Goal: Task Accomplishment & Management: Manage account settings

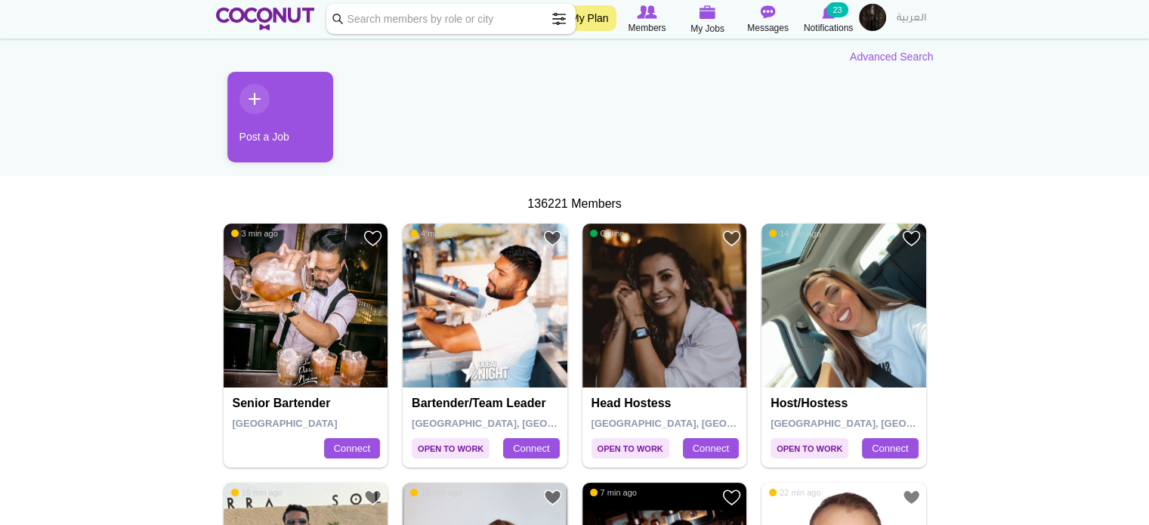
scroll to position [125, 0]
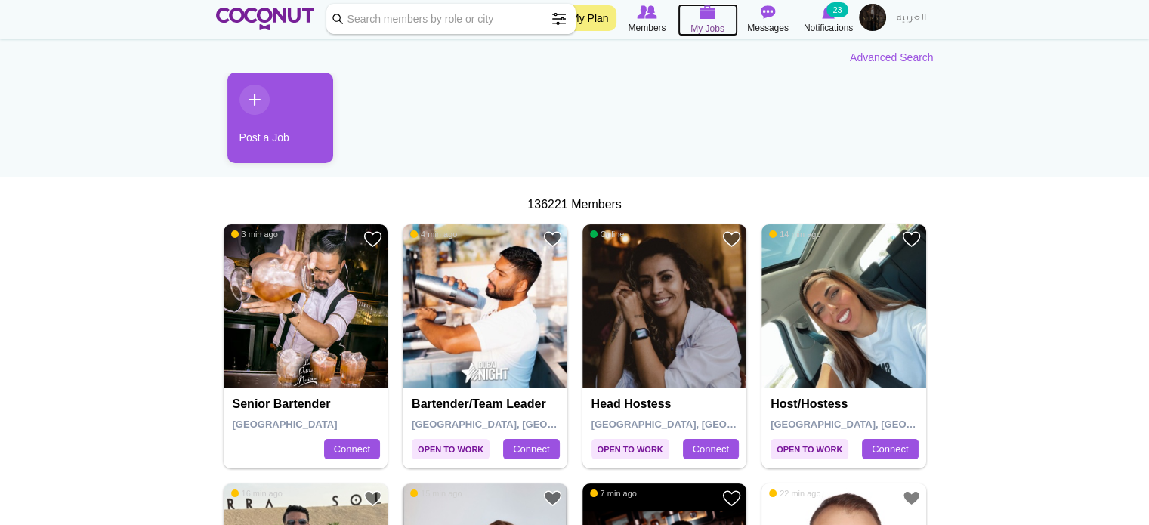
click at [719, 29] on span "My Jobs" at bounding box center [708, 28] width 34 height 15
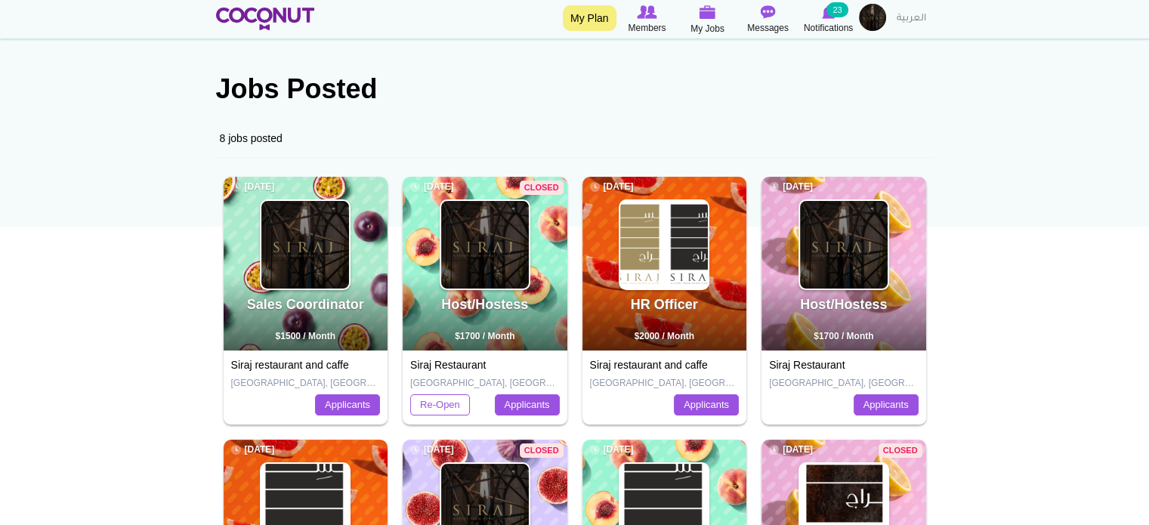
scroll to position [151, 0]
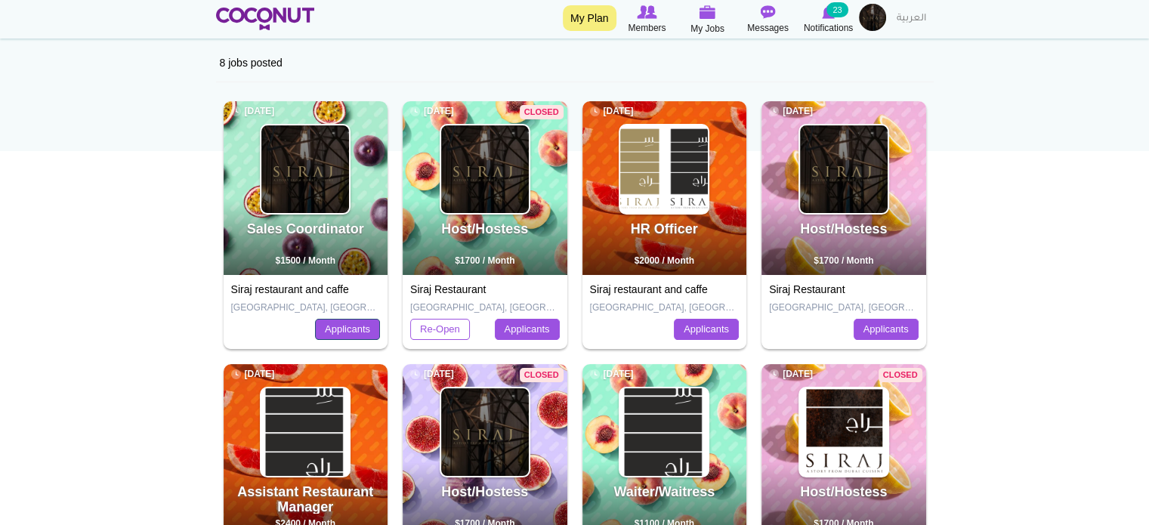
click at [335, 326] on link "Applicants" at bounding box center [347, 329] width 65 height 21
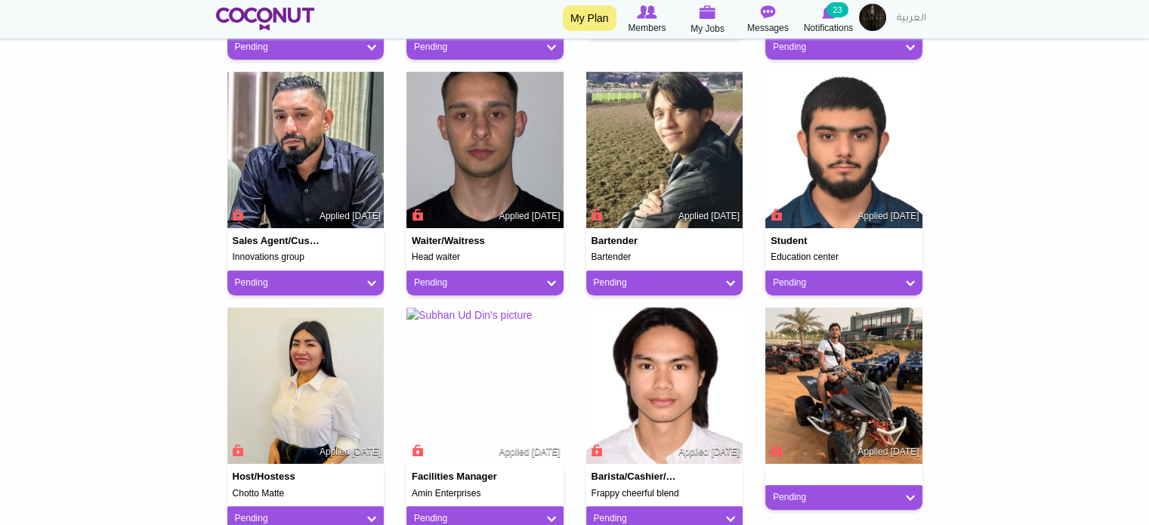
scroll to position [302, 0]
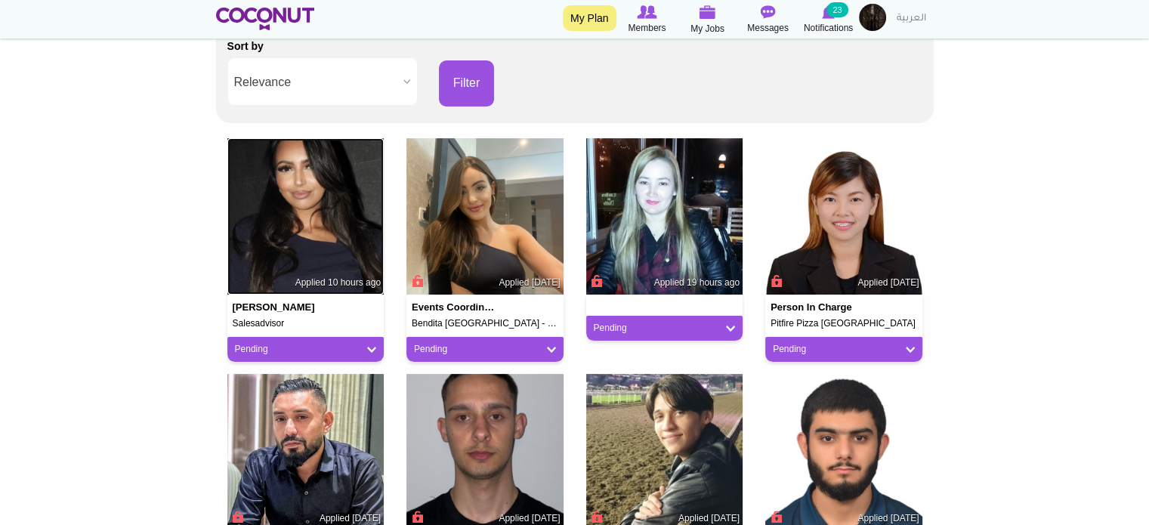
click at [314, 234] on img at bounding box center [305, 216] width 157 height 157
click at [293, 192] on img at bounding box center [305, 216] width 157 height 157
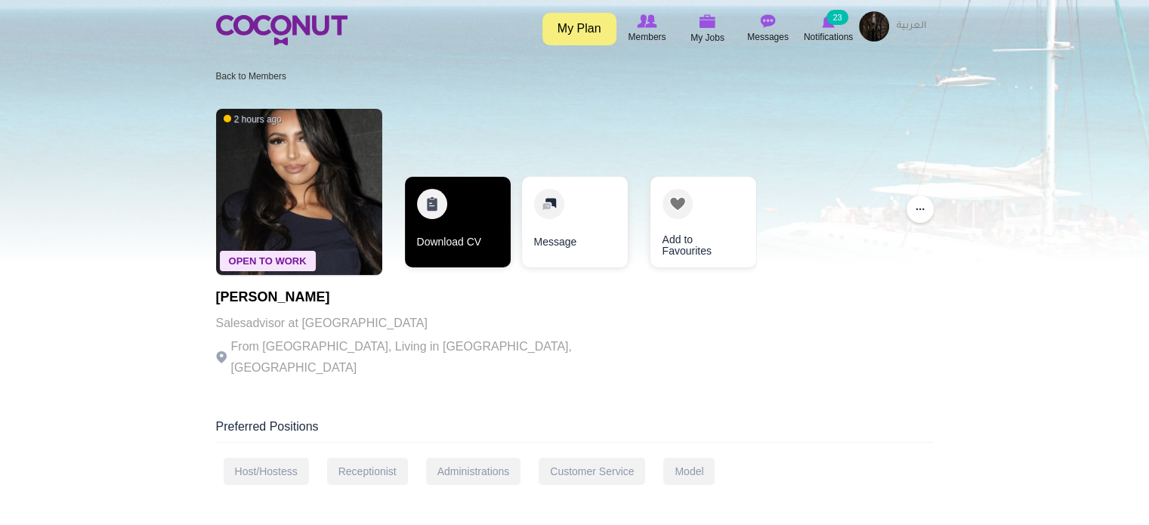
click at [481, 227] on link "Download CV" at bounding box center [458, 222] width 106 height 91
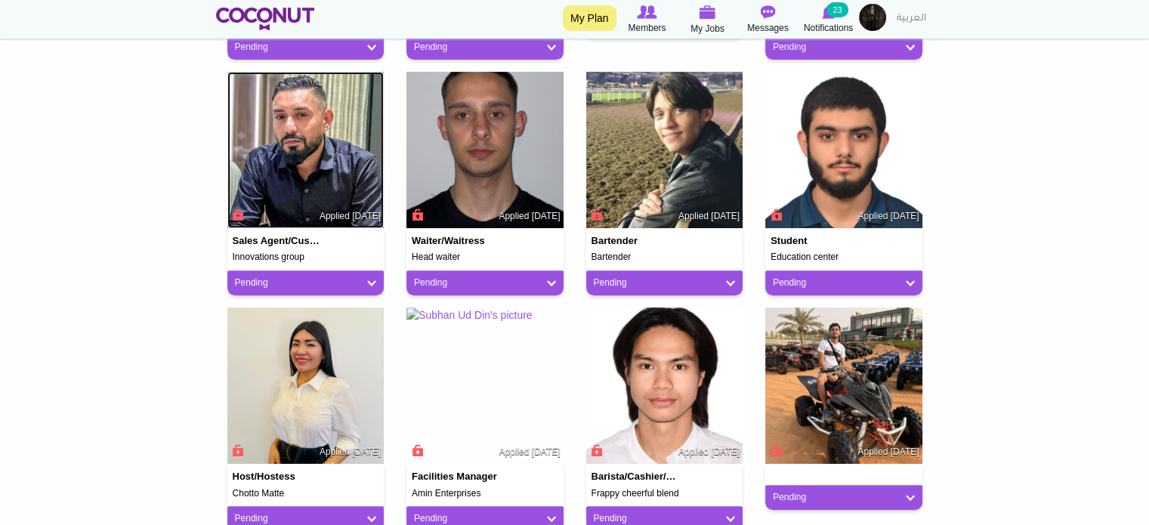
scroll to position [680, 0]
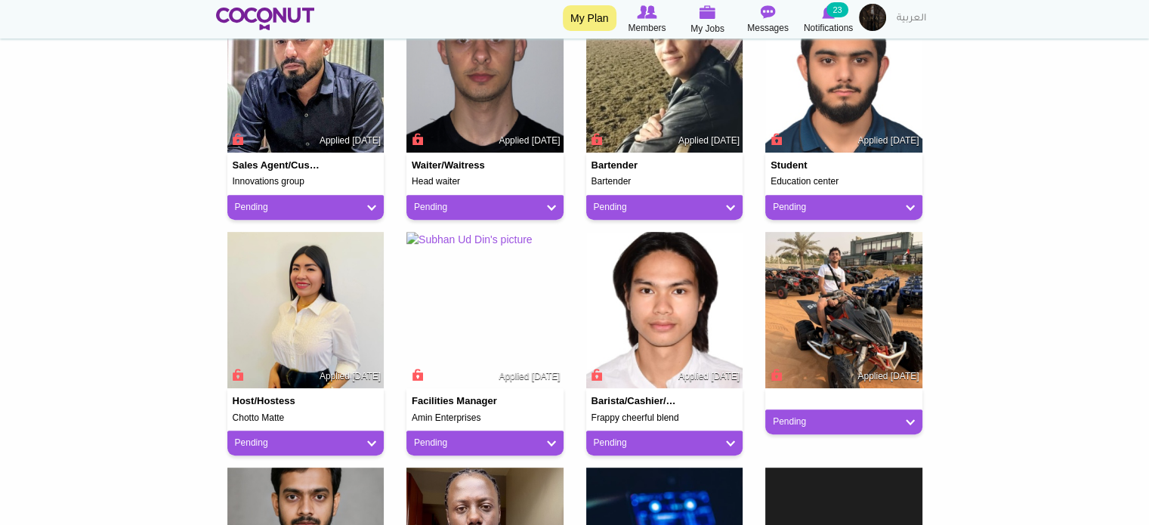
click at [88, 298] on body "Toggle navigation My Plan Members My Jobs Post a Job Messages Notifications 23 …" at bounding box center [574, 269] width 1149 height 1898
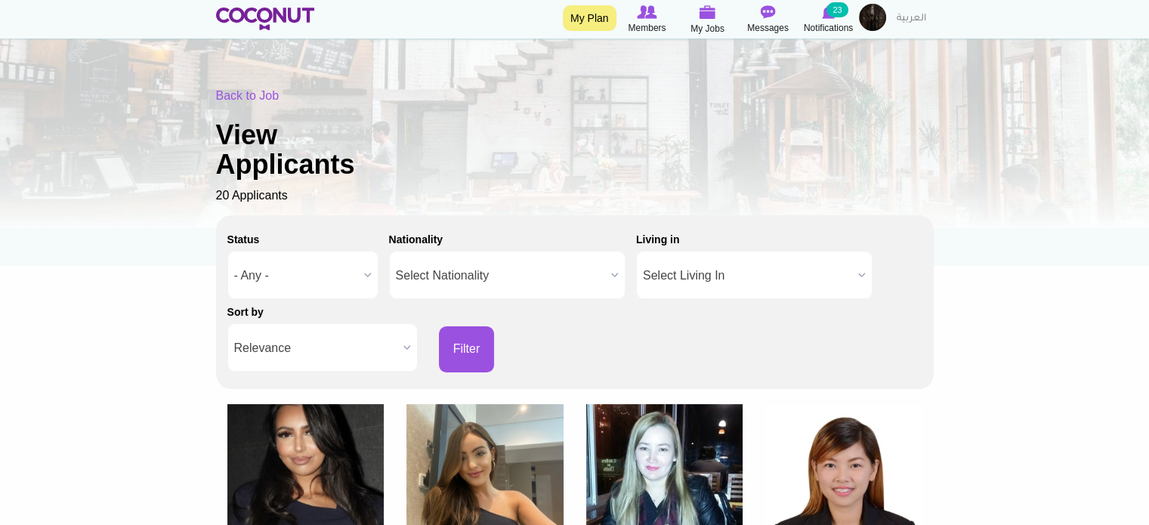
scroll to position [0, 0]
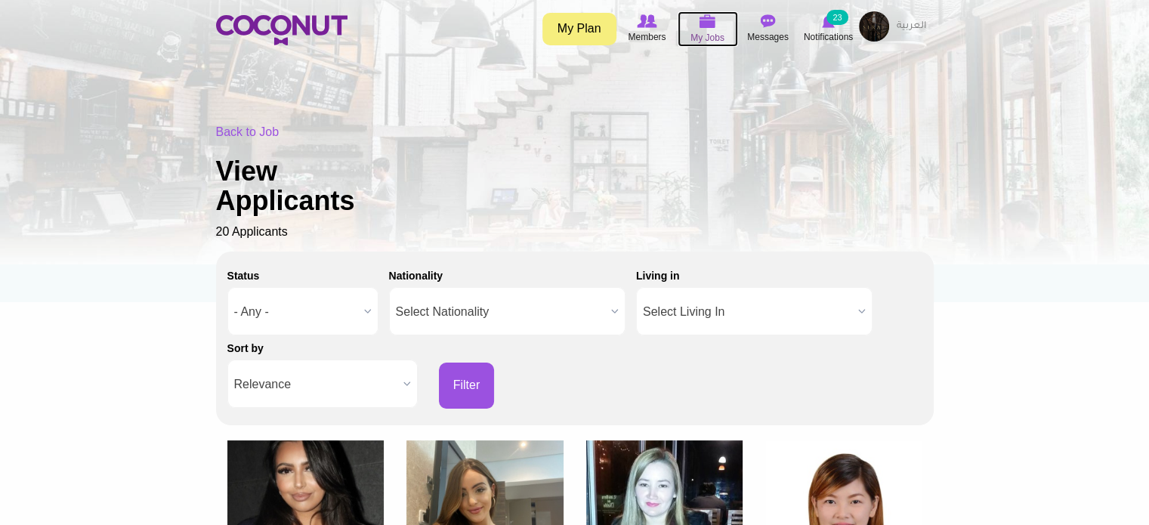
click at [716, 30] on span "My Jobs" at bounding box center [708, 37] width 34 height 15
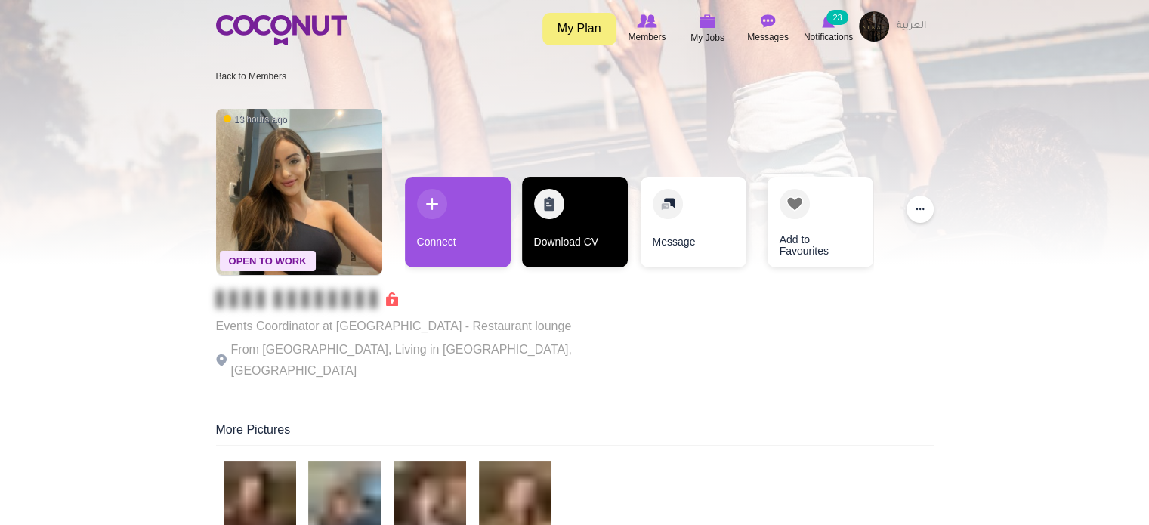
click at [564, 239] on link "Download CV" at bounding box center [575, 222] width 106 height 91
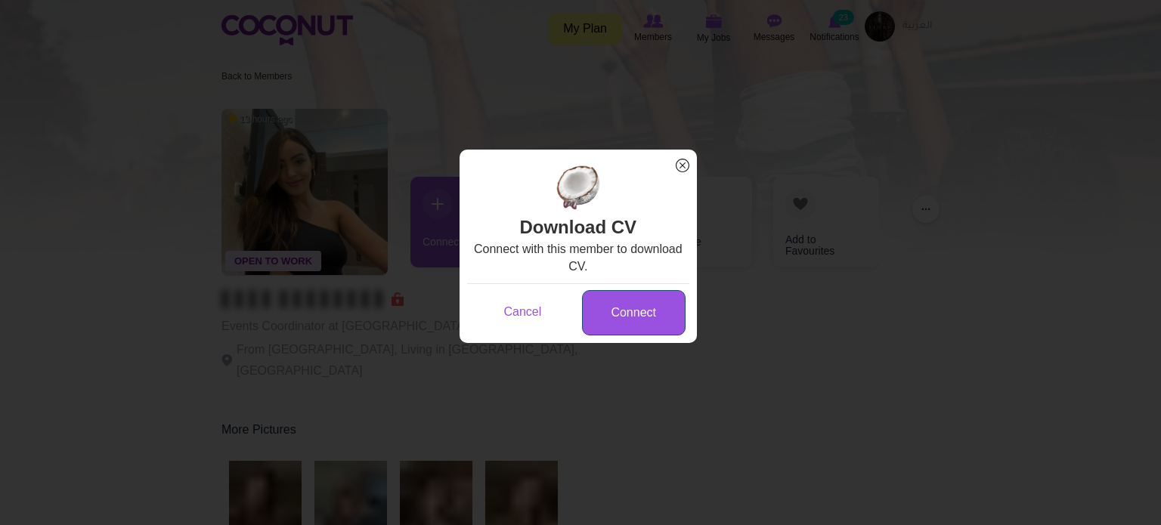
click at [610, 323] on link "Connect" at bounding box center [634, 313] width 104 height 46
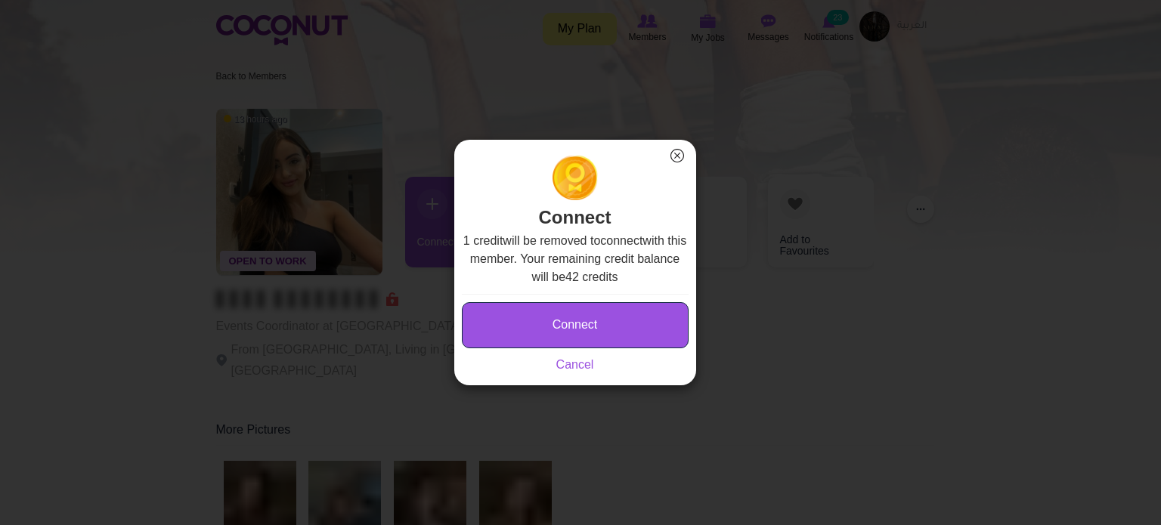
click at [611, 323] on button "Connect" at bounding box center [575, 325] width 227 height 46
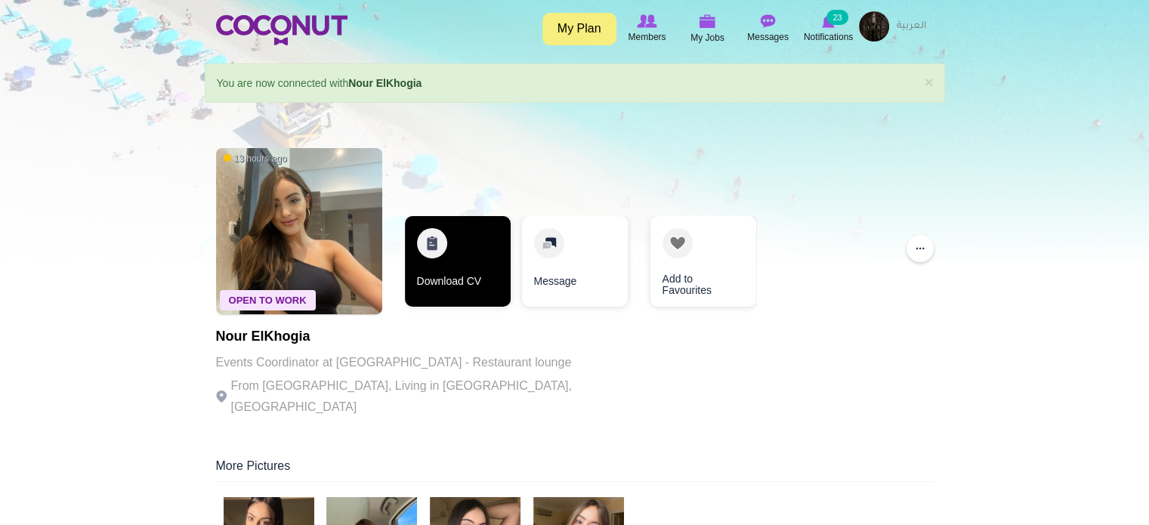
click at [477, 271] on link "Download CV" at bounding box center [458, 261] width 106 height 91
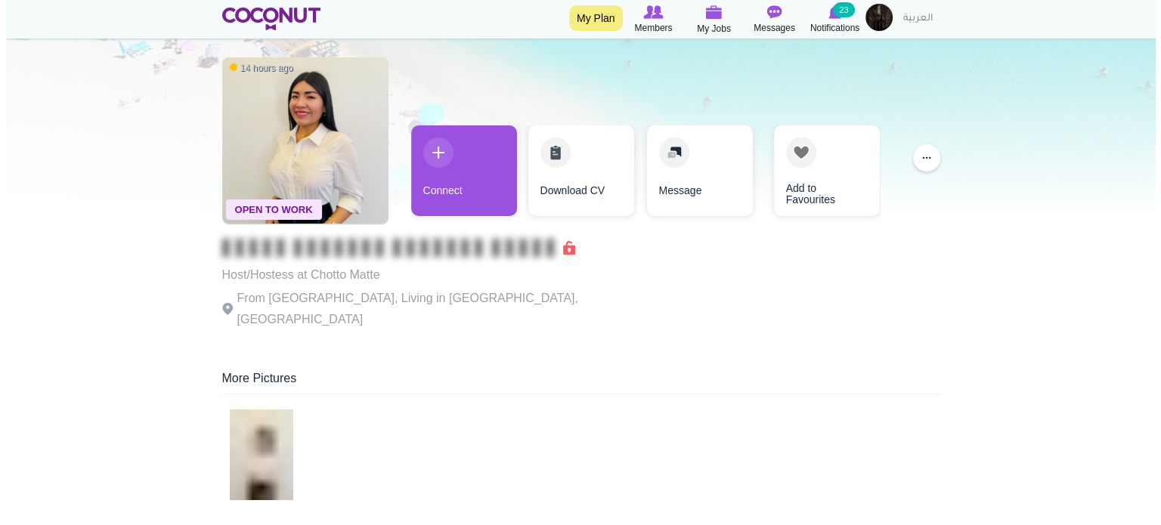
scroll to position [76, 0]
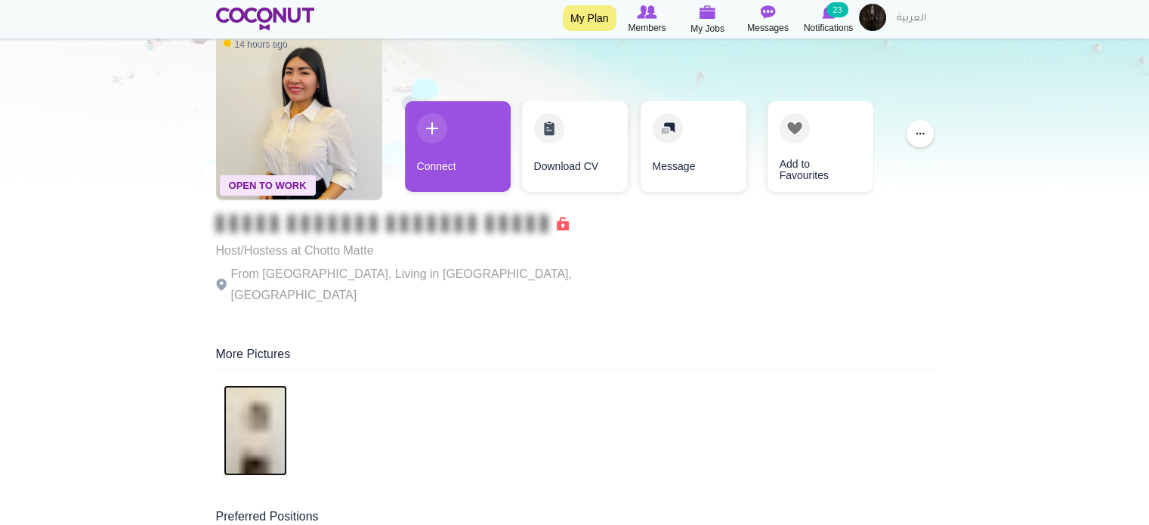
click at [246, 394] on img at bounding box center [255, 430] width 63 height 91
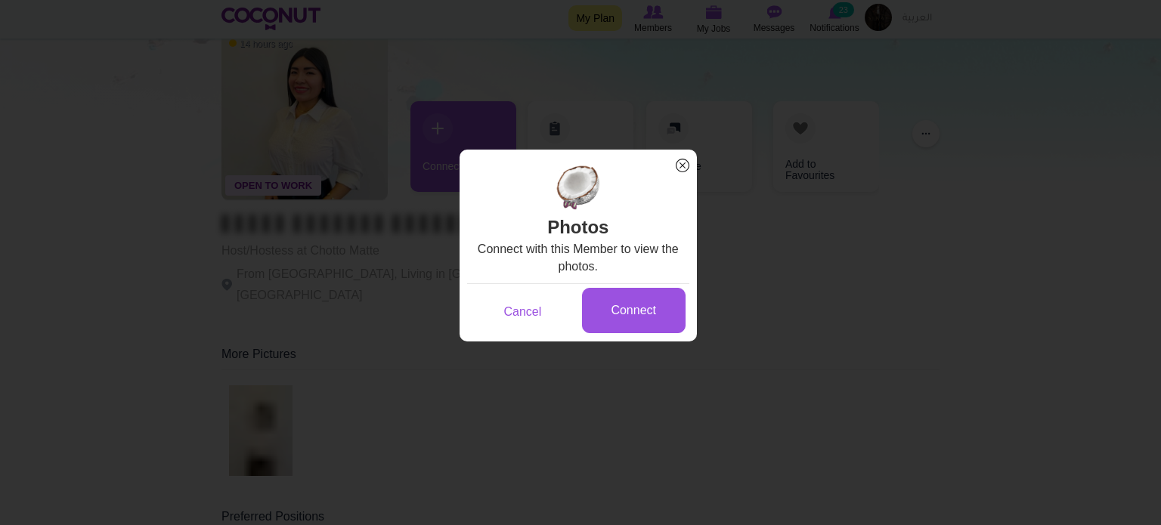
click at [686, 169] on span "x" at bounding box center [683, 166] width 20 height 20
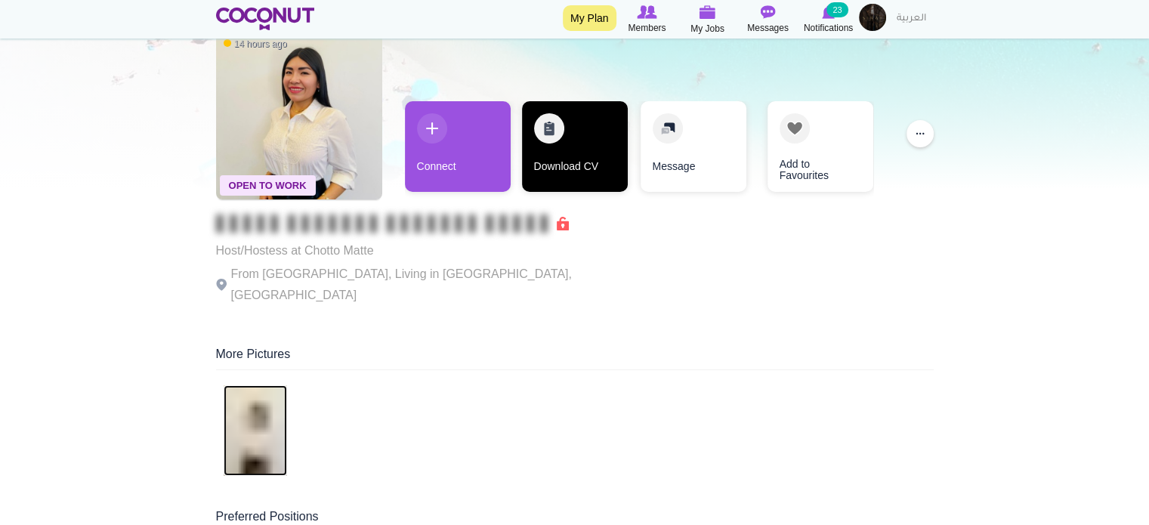
click at [565, 156] on link "Download CV" at bounding box center [575, 146] width 106 height 91
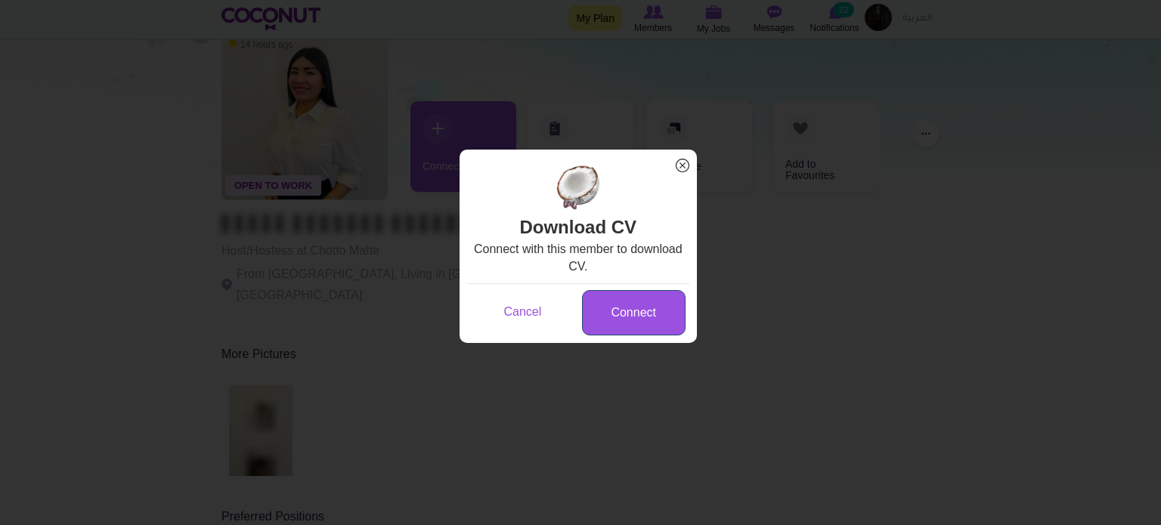
click at [620, 302] on link "Connect" at bounding box center [634, 313] width 104 height 46
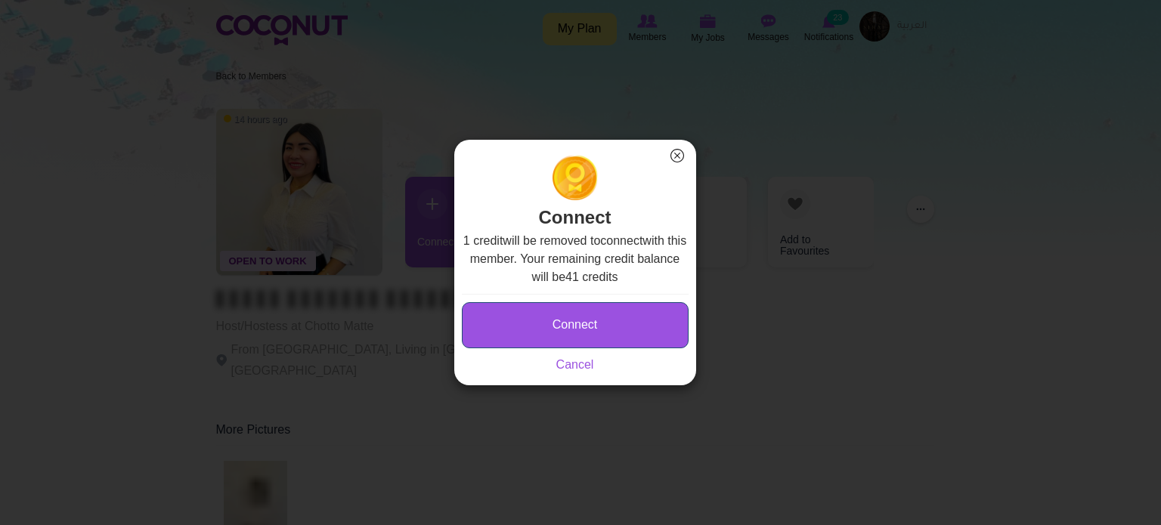
click at [618, 317] on button "Connect" at bounding box center [575, 325] width 227 height 46
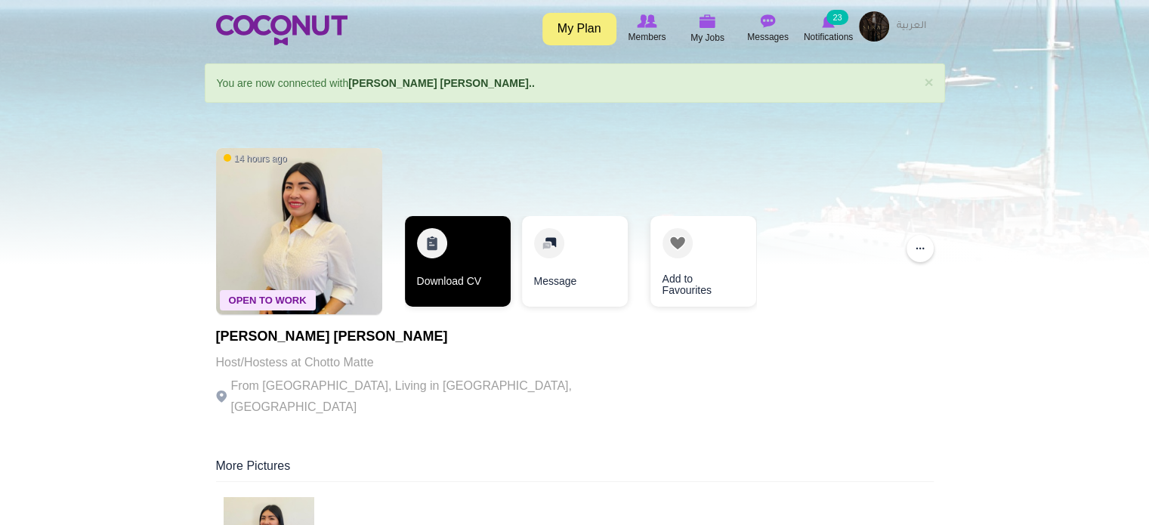
click at [452, 272] on link "Download CV" at bounding box center [458, 261] width 106 height 91
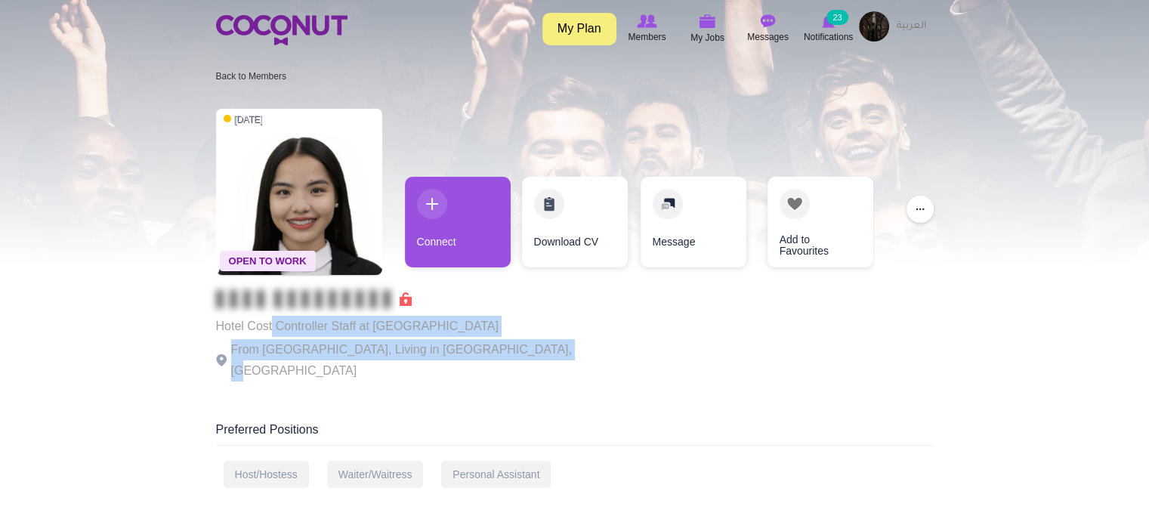
drag, startPoint x: 271, startPoint y: 332, endPoint x: 546, endPoint y: 371, distance: 277.9
click at [543, 371] on div "Open To Work [DATE] Hotel Cost Controller Staff at [GEOGRAPHIC_DATA] From [GEOG…" at bounding box center [575, 246] width 718 height 290
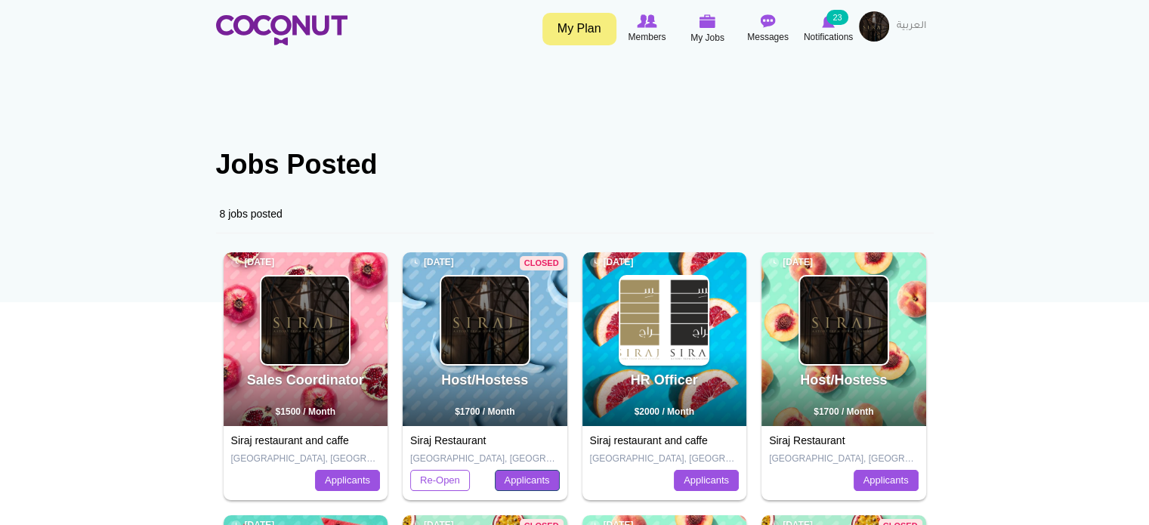
click at [509, 486] on link "Applicants" at bounding box center [527, 480] width 65 height 21
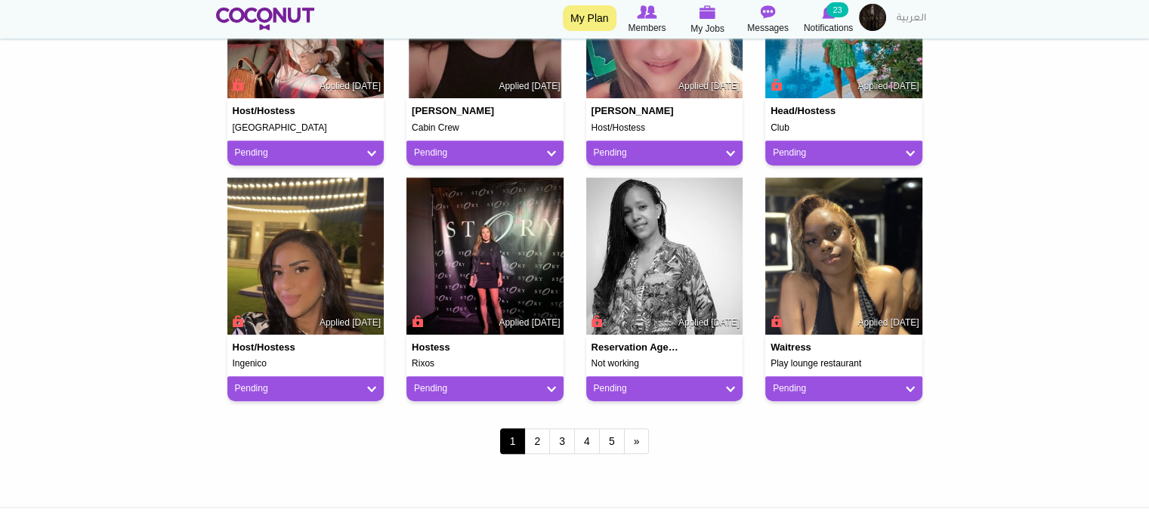
scroll to position [1431, 0]
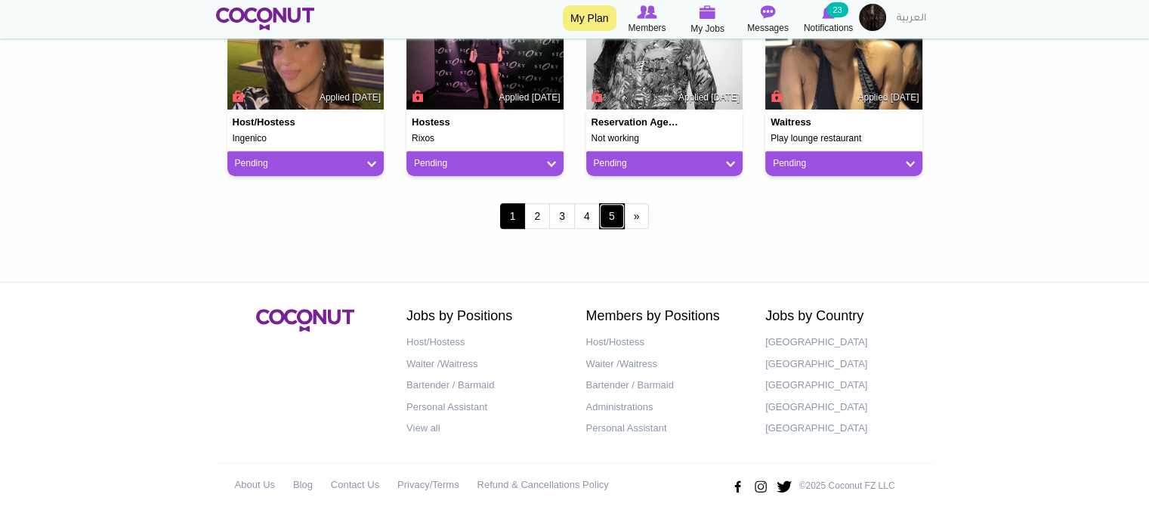
click at [620, 217] on link "5" at bounding box center [612, 216] width 26 height 26
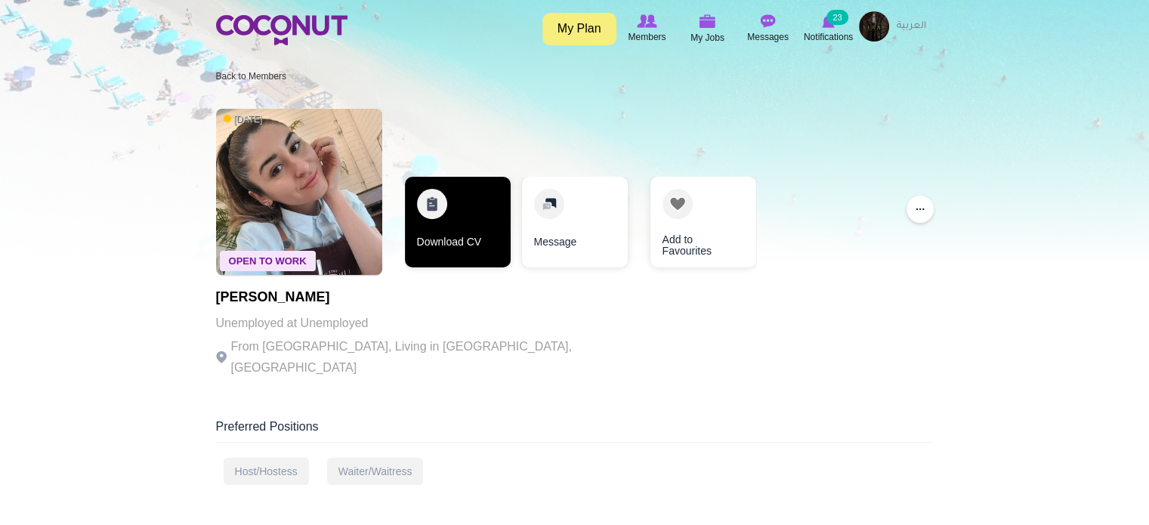
click at [475, 243] on link "Download CV" at bounding box center [458, 222] width 106 height 91
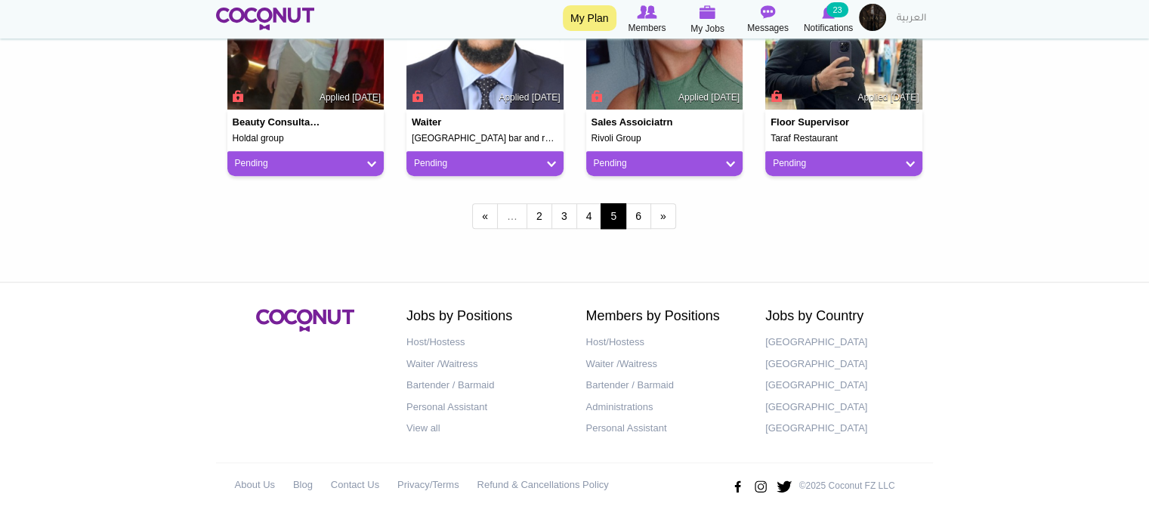
scroll to position [1356, 0]
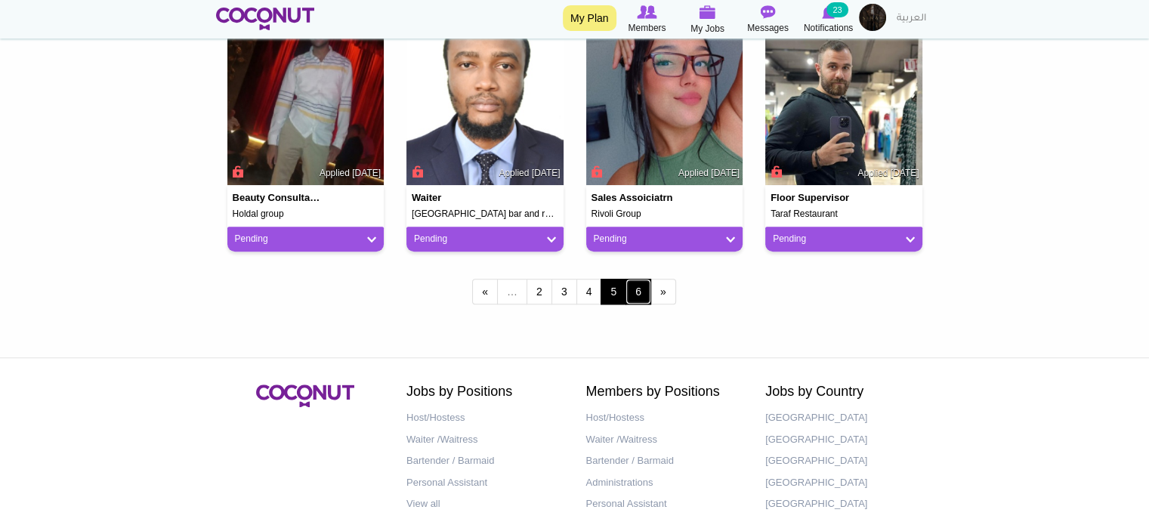
click at [645, 289] on link "6" at bounding box center [639, 292] width 26 height 26
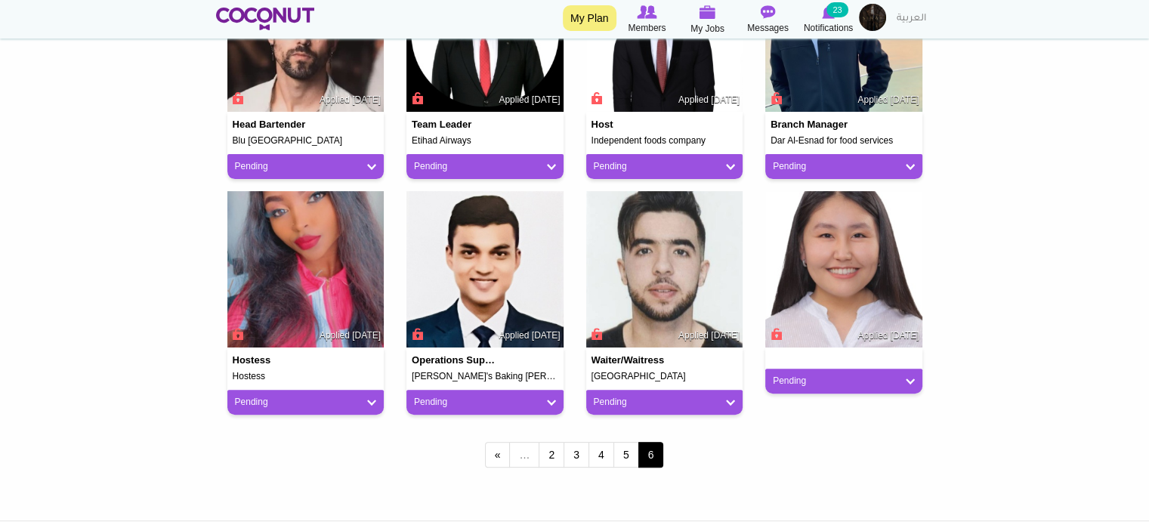
scroll to position [529, 0]
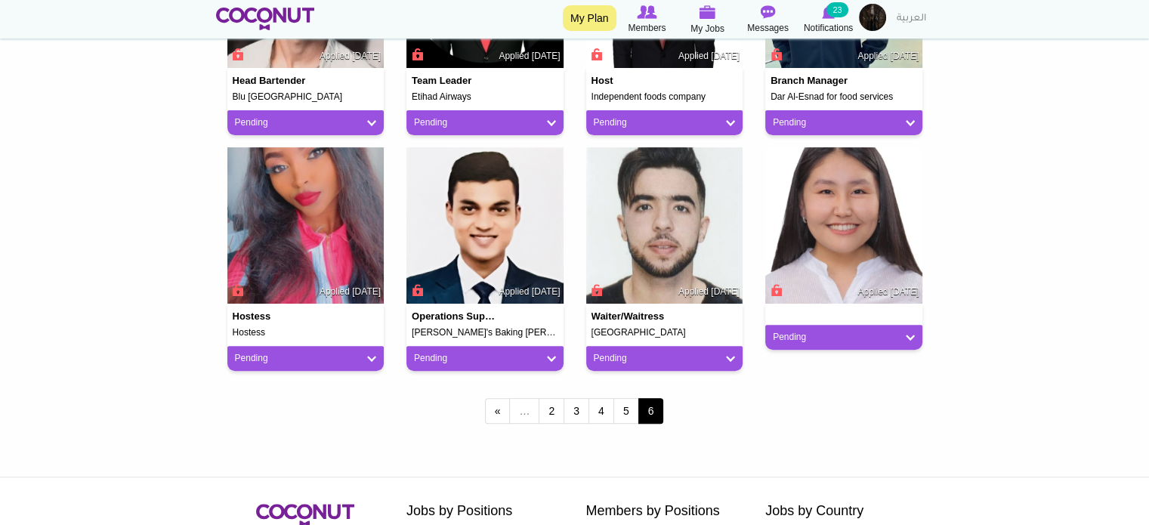
click at [651, 404] on span "6" at bounding box center [652, 411] width 26 height 26
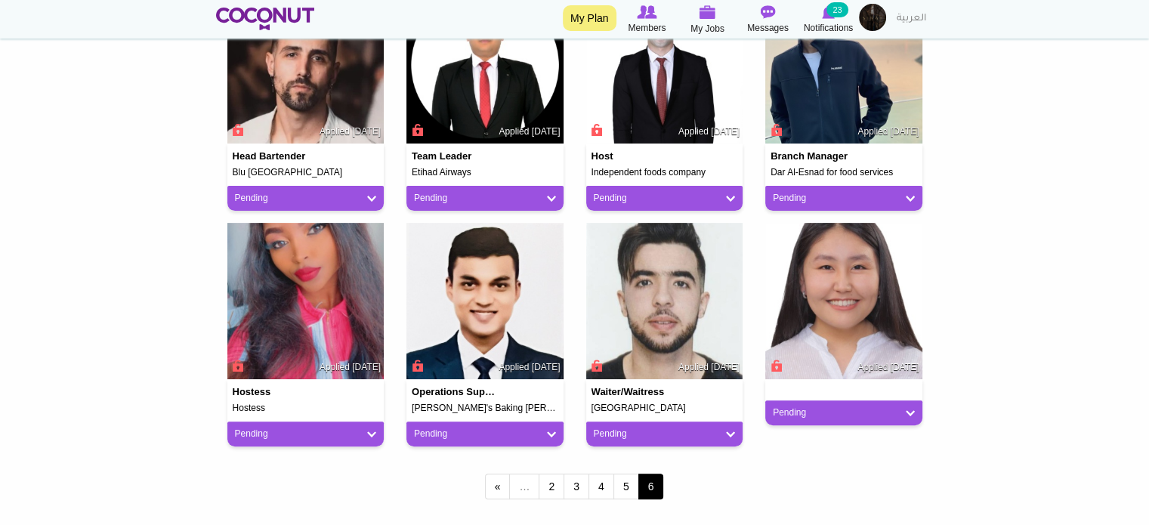
scroll to position [605, 0]
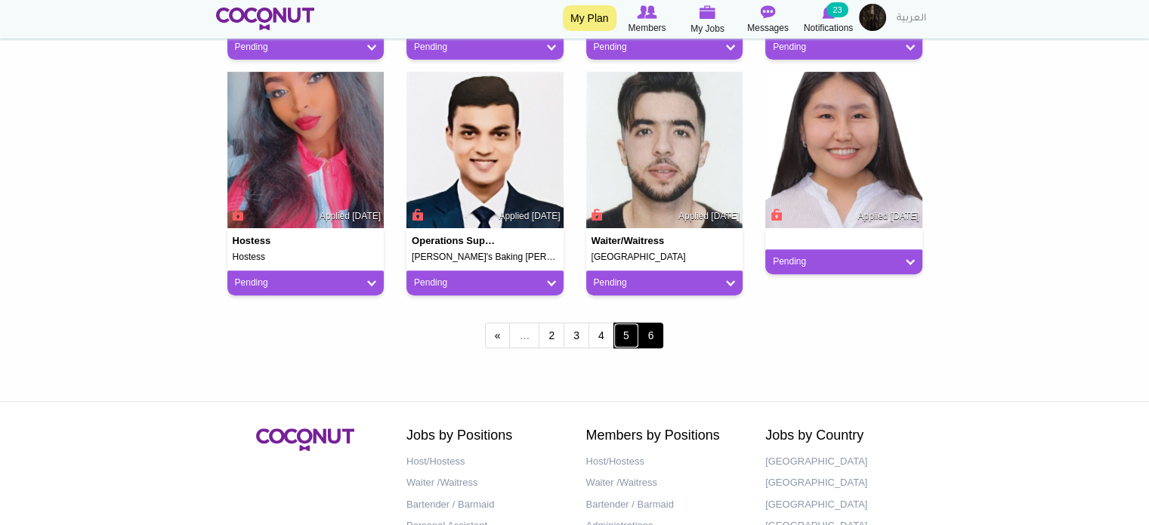
click at [632, 336] on link "5" at bounding box center [627, 336] width 26 height 26
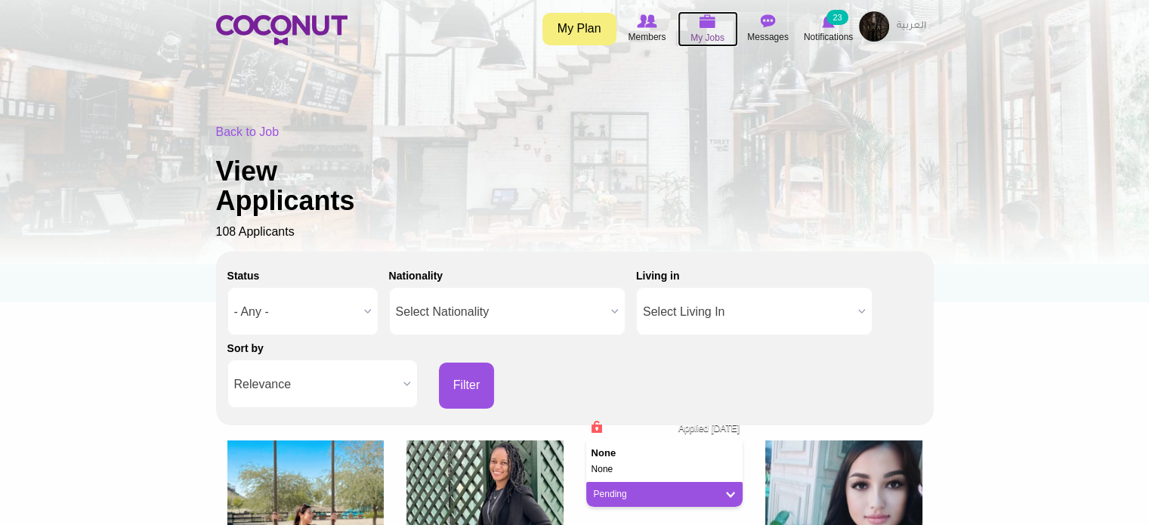
click at [704, 30] on span "My Jobs" at bounding box center [708, 37] width 34 height 15
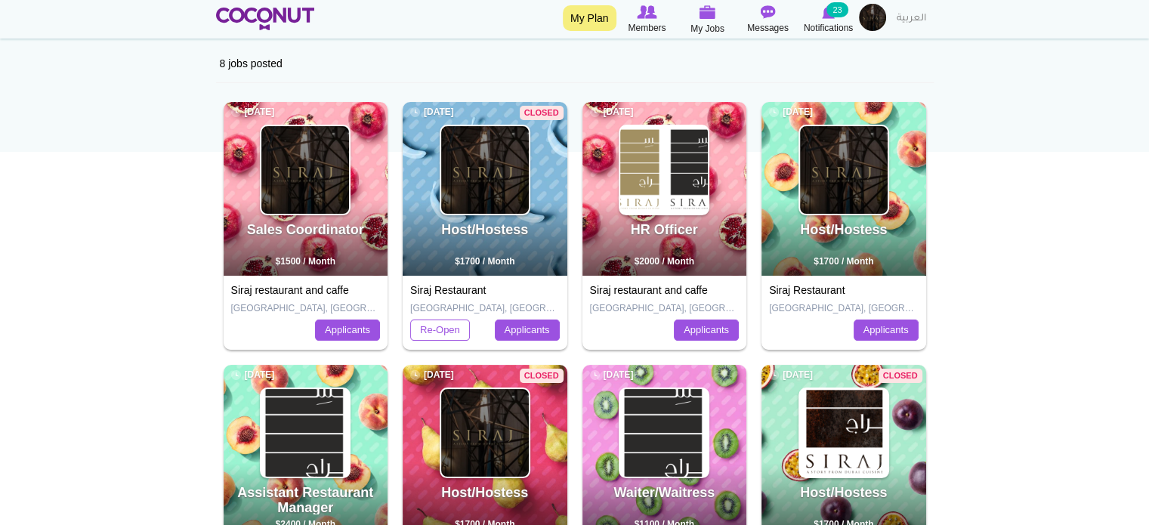
scroll to position [151, 0]
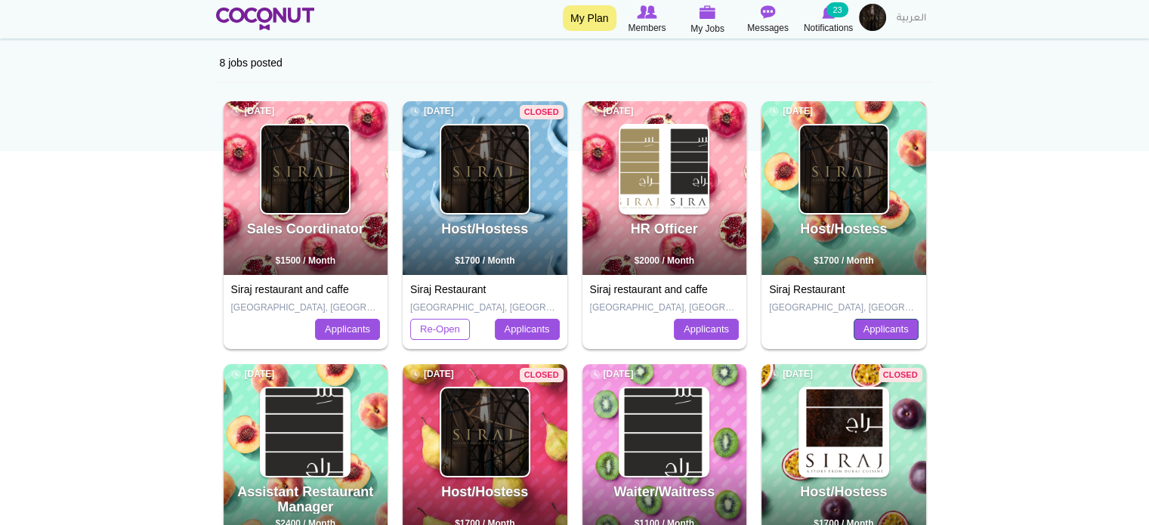
click at [865, 329] on link "Applicants" at bounding box center [886, 329] width 65 height 21
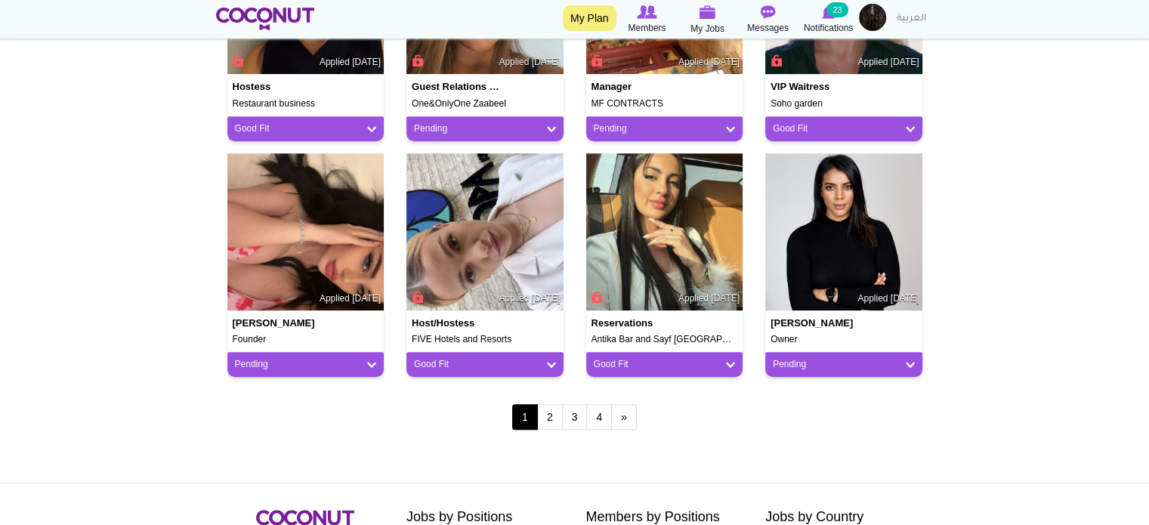
scroll to position [1360, 0]
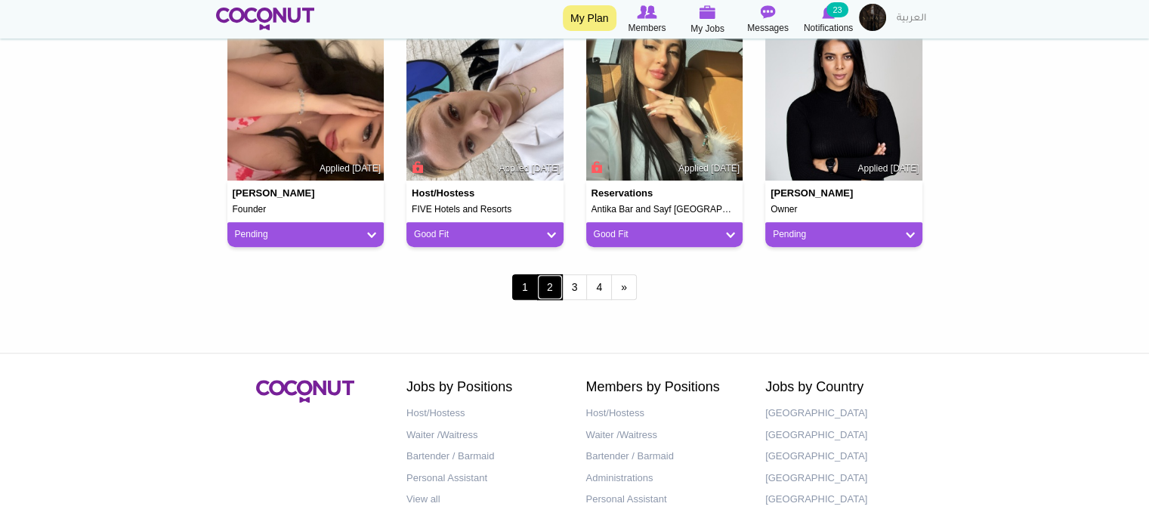
click at [560, 292] on link "2" at bounding box center [550, 287] width 26 height 26
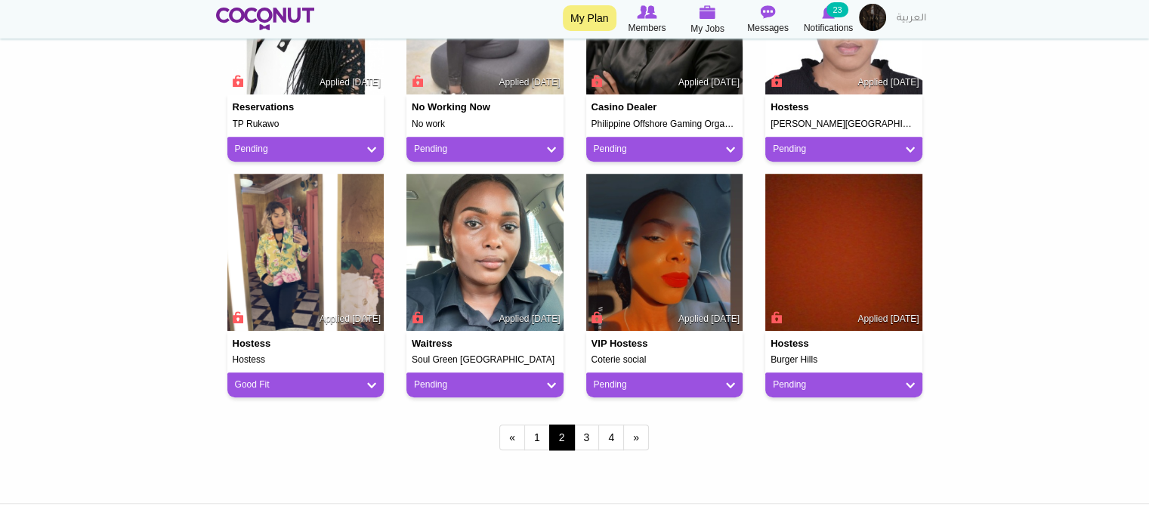
scroll to position [1431, 0]
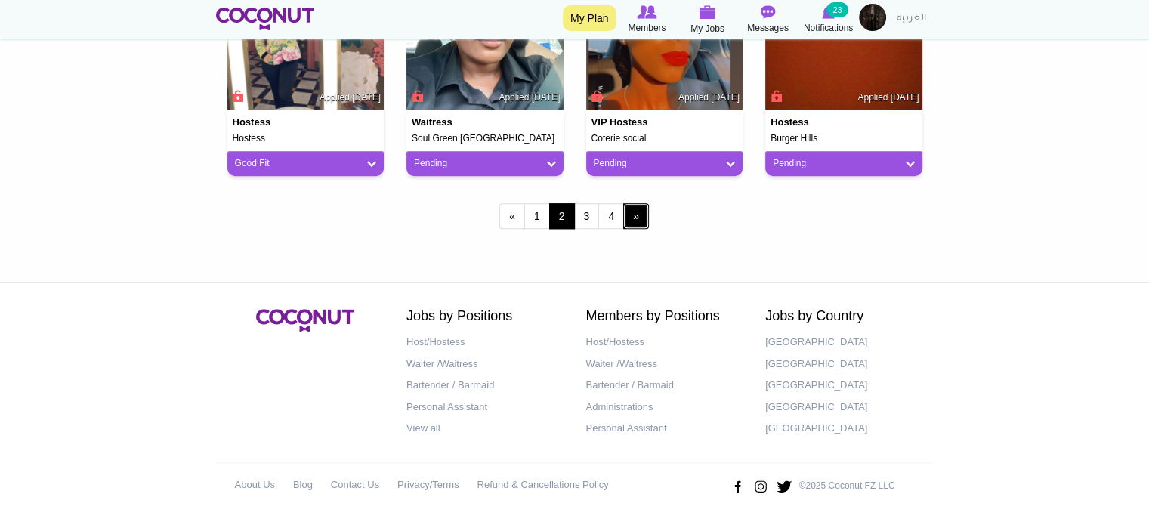
click at [634, 215] on link "next ›" at bounding box center [636, 216] width 26 height 26
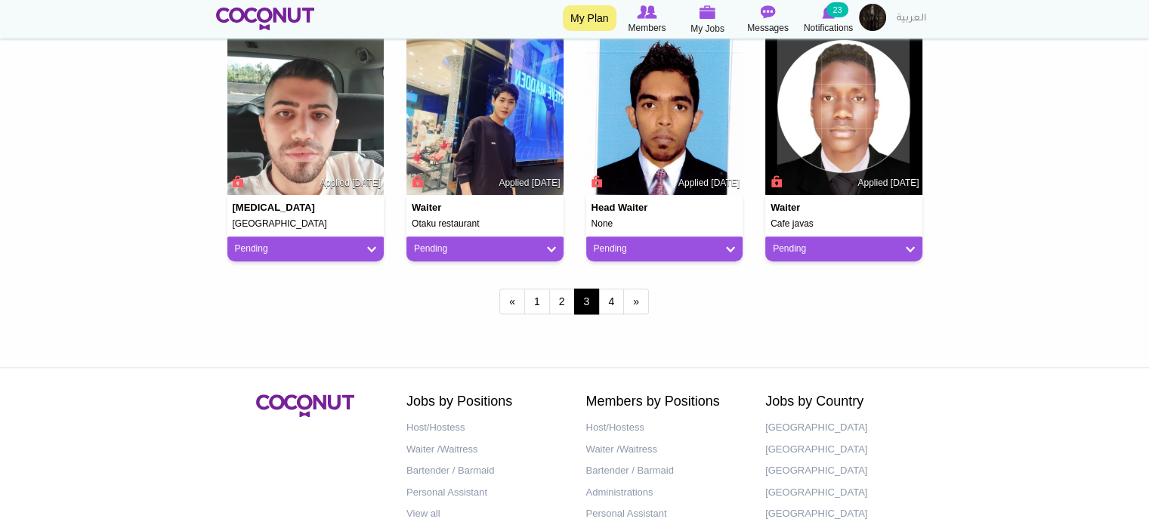
scroll to position [1431, 0]
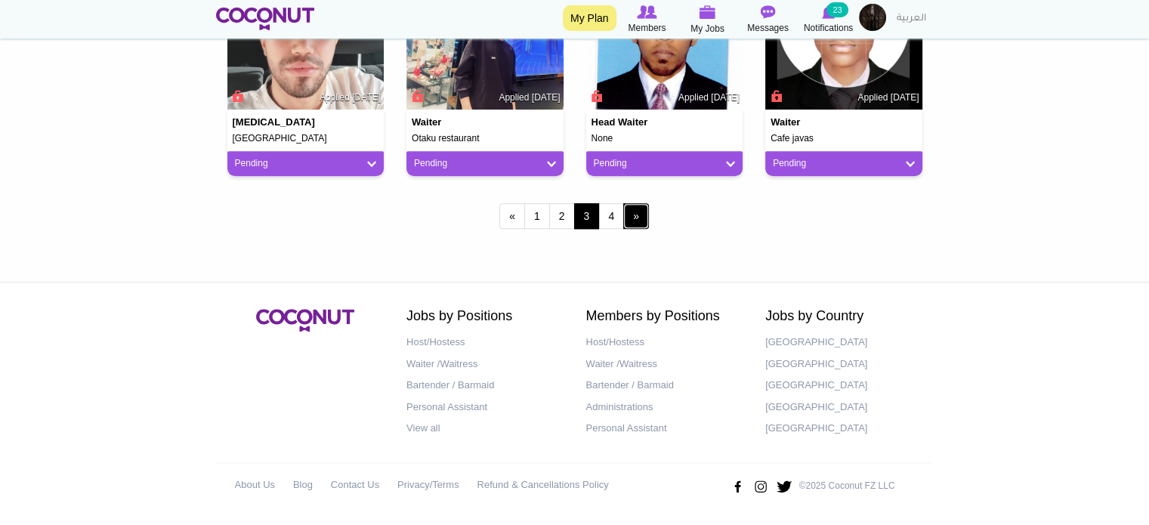
click at [630, 221] on link "next ›" at bounding box center [636, 216] width 26 height 26
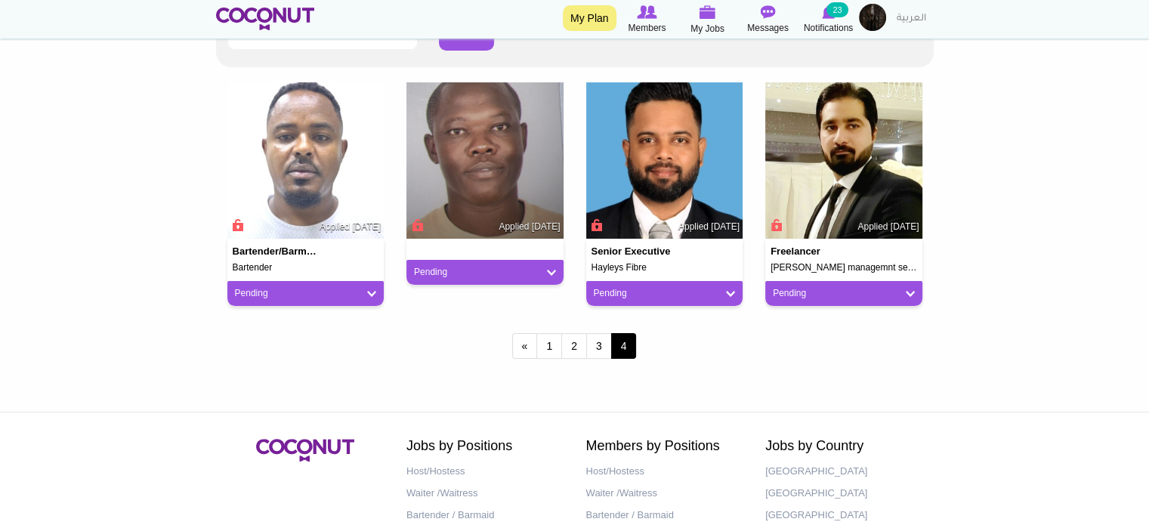
scroll to position [412, 0]
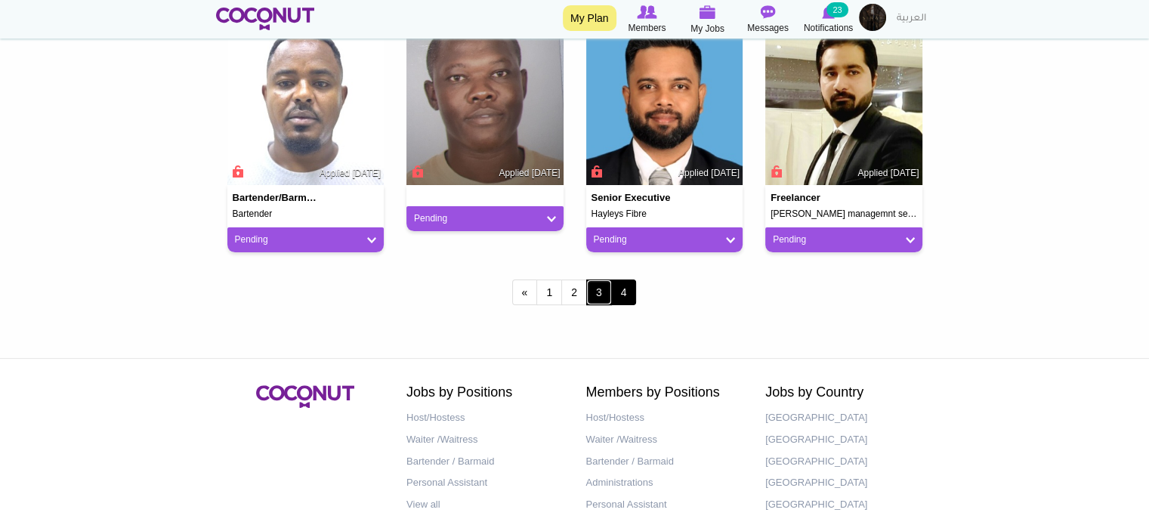
click at [608, 293] on link "3" at bounding box center [599, 293] width 26 height 26
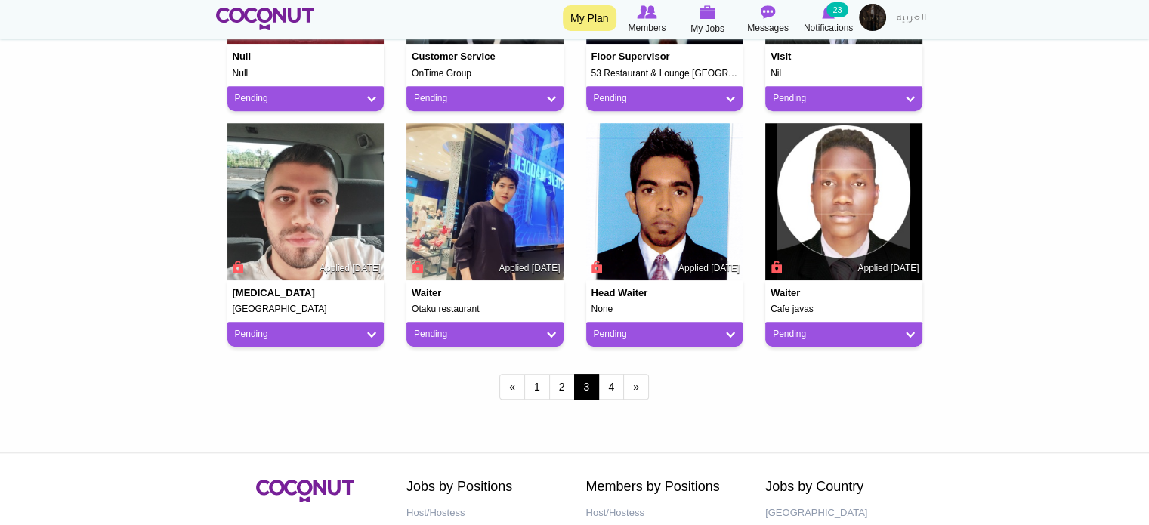
scroll to position [1285, 0]
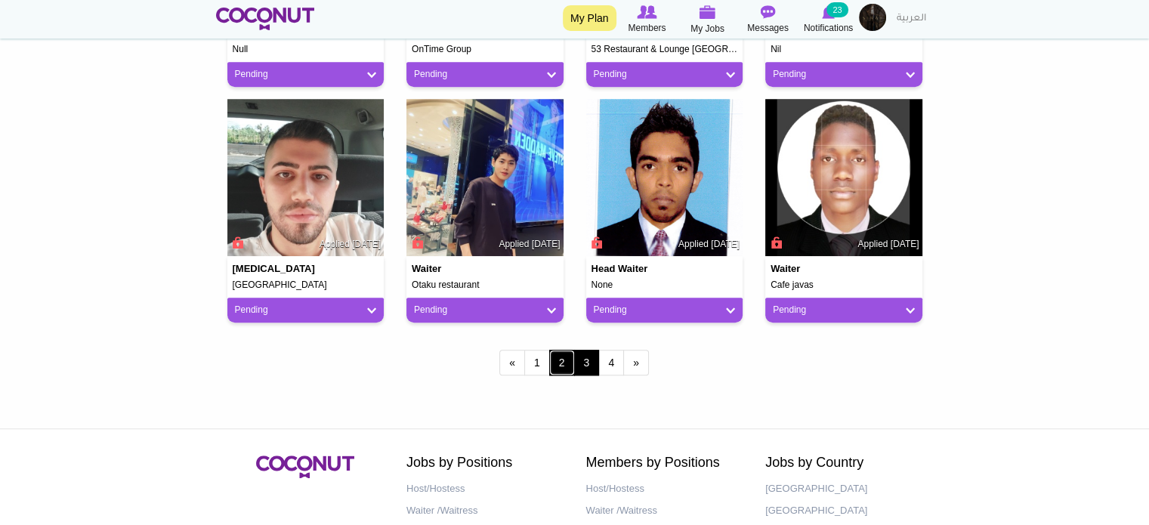
click at [562, 363] on link "2" at bounding box center [562, 363] width 26 height 26
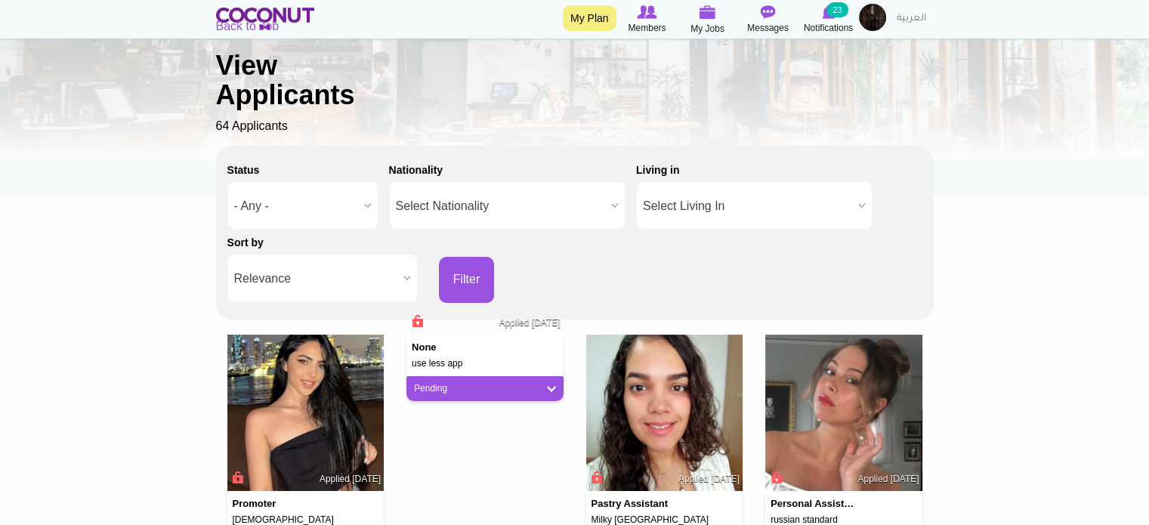
scroll to position [227, 0]
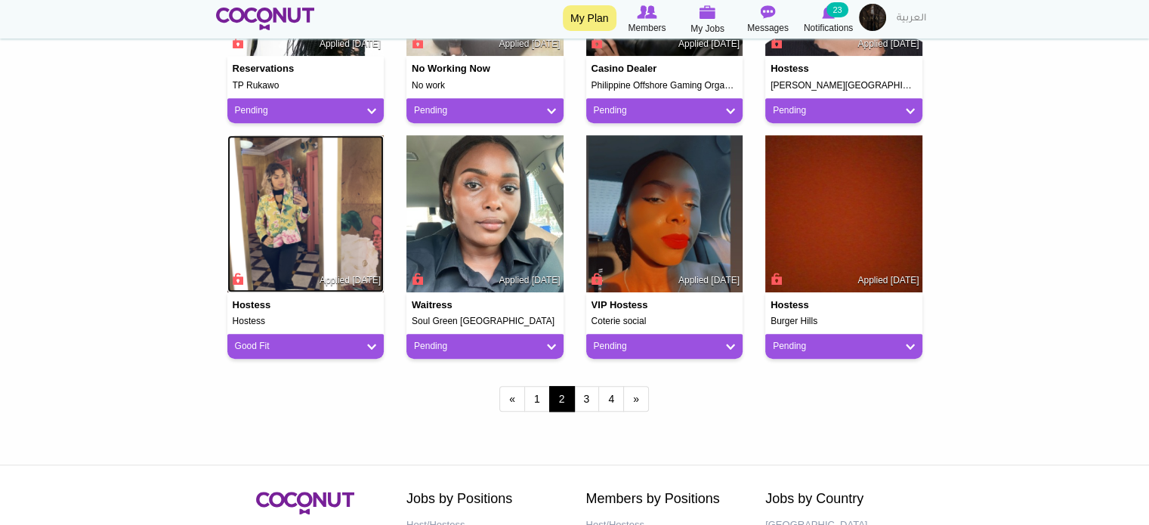
scroll to position [1285, 0]
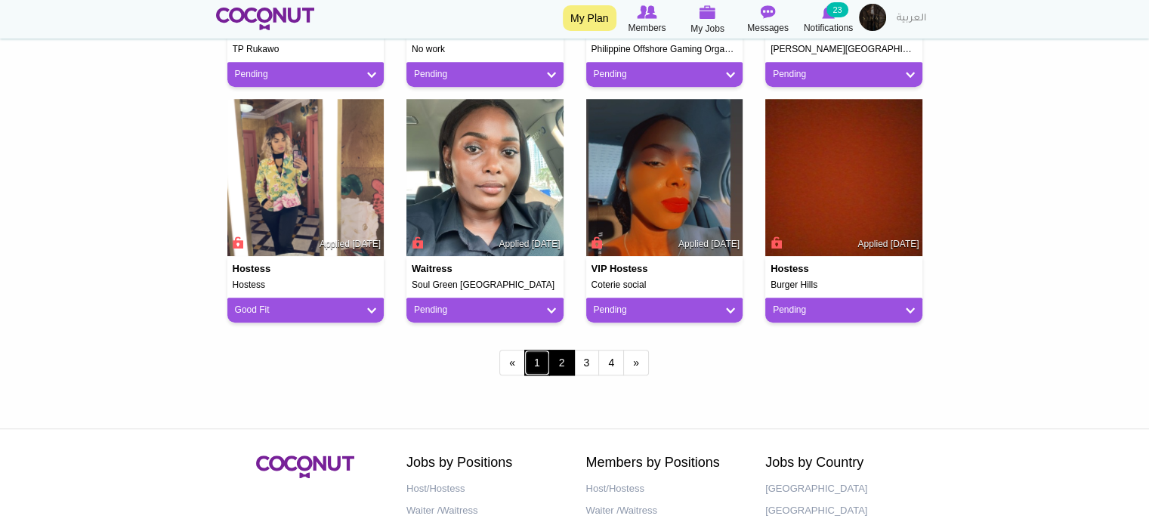
click at [527, 364] on link "1" at bounding box center [537, 363] width 26 height 26
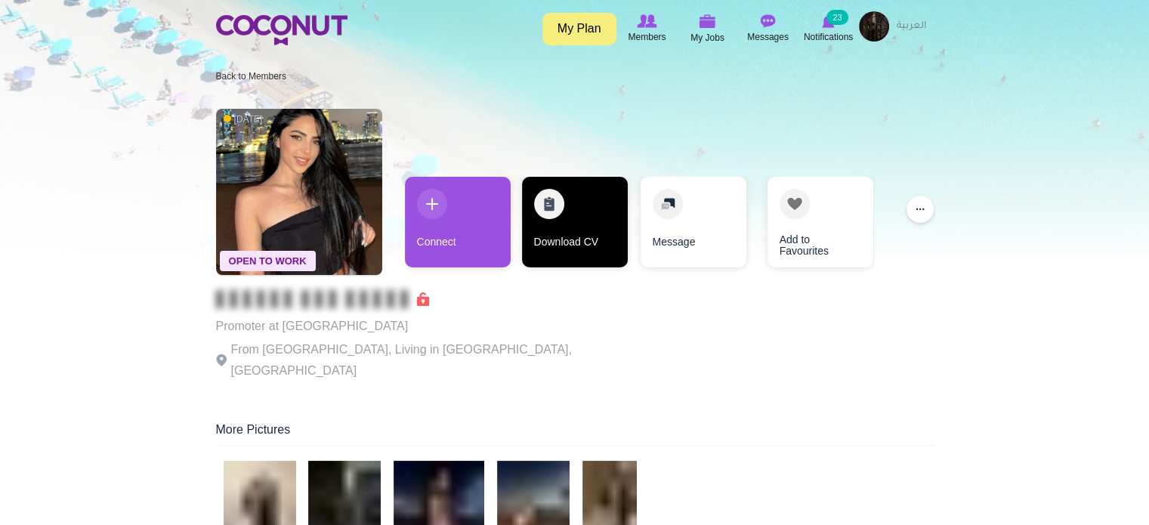
click at [553, 229] on link "Download CV" at bounding box center [575, 222] width 106 height 91
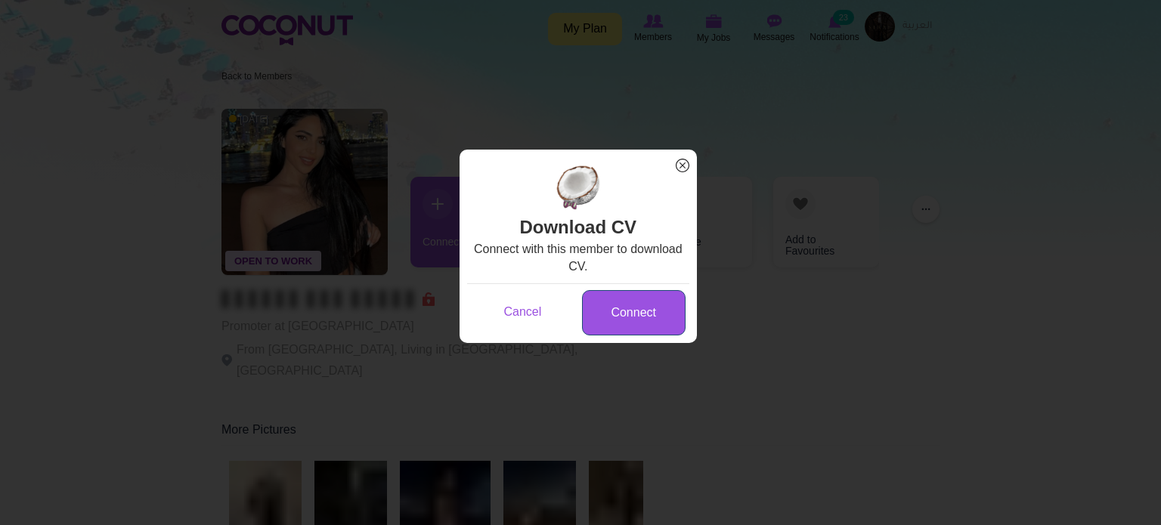
click at [636, 314] on link "Connect" at bounding box center [634, 313] width 104 height 46
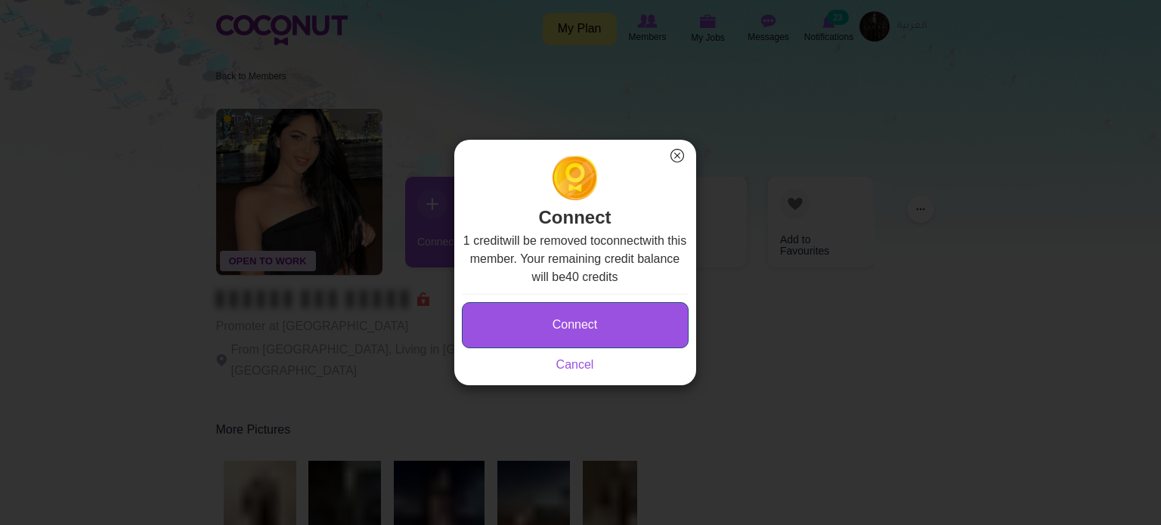
click at [595, 324] on button "Connect" at bounding box center [575, 325] width 227 height 46
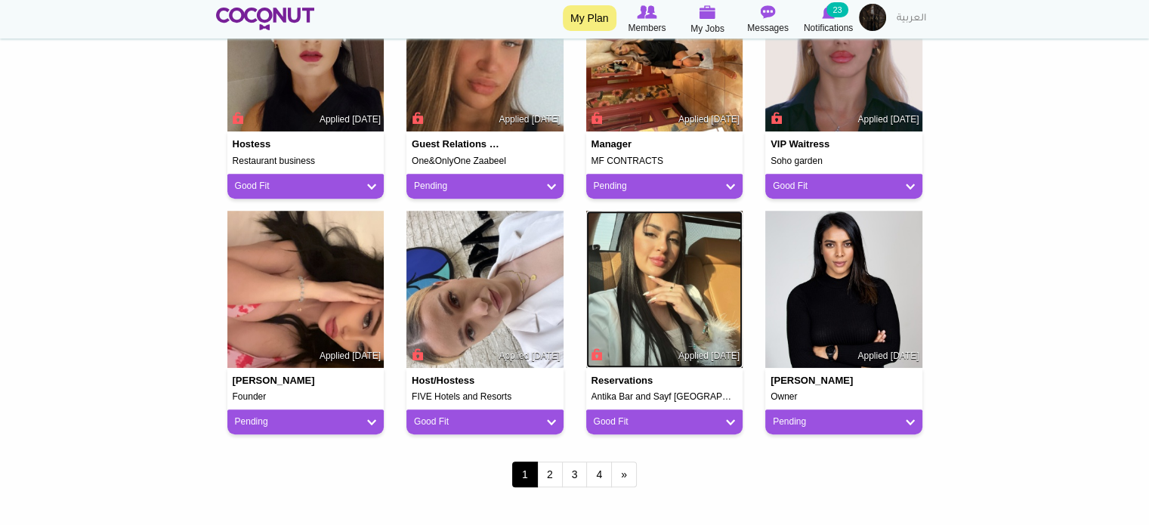
scroll to position [1209, 0]
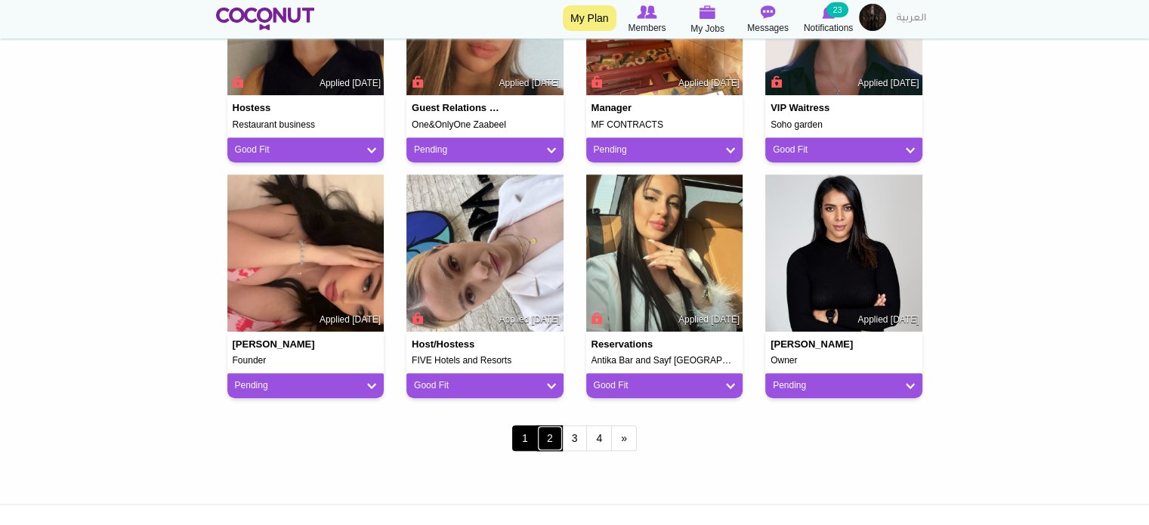
click at [546, 438] on link "2" at bounding box center [550, 438] width 26 height 26
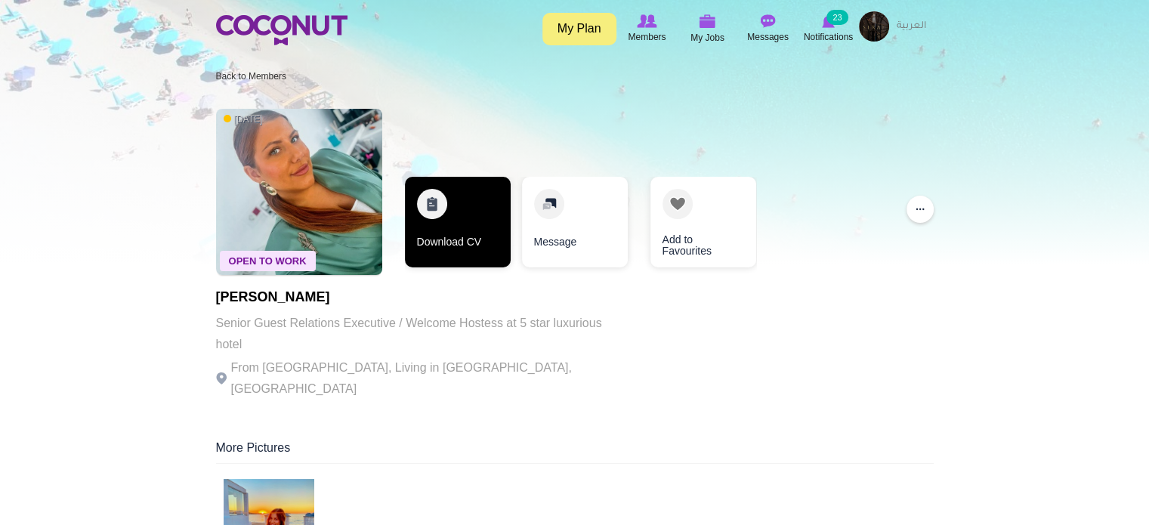
click at [459, 240] on link "Download CV" at bounding box center [458, 222] width 106 height 91
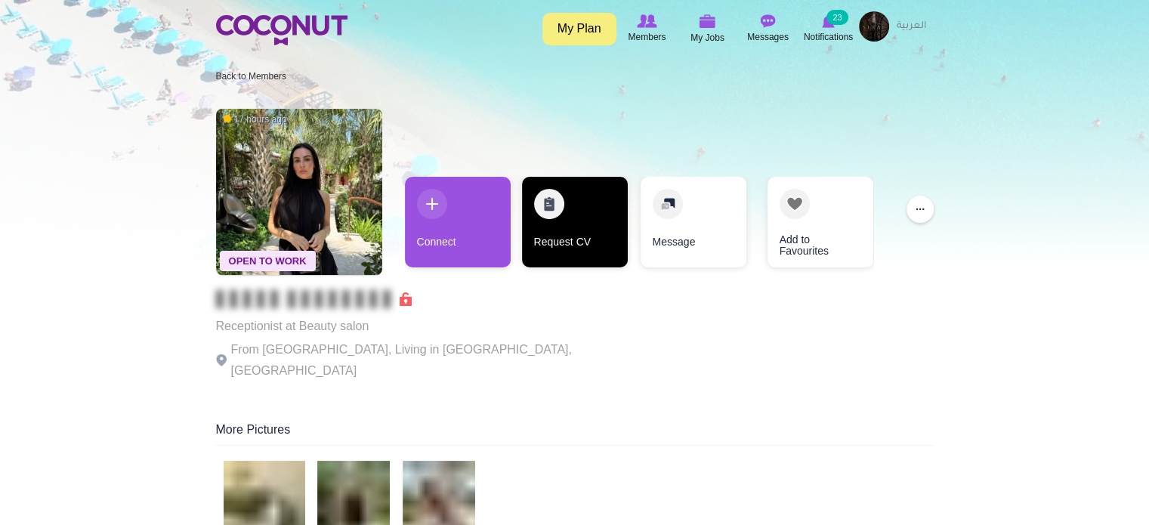
click at [577, 235] on link "Request CV" at bounding box center [575, 222] width 106 height 91
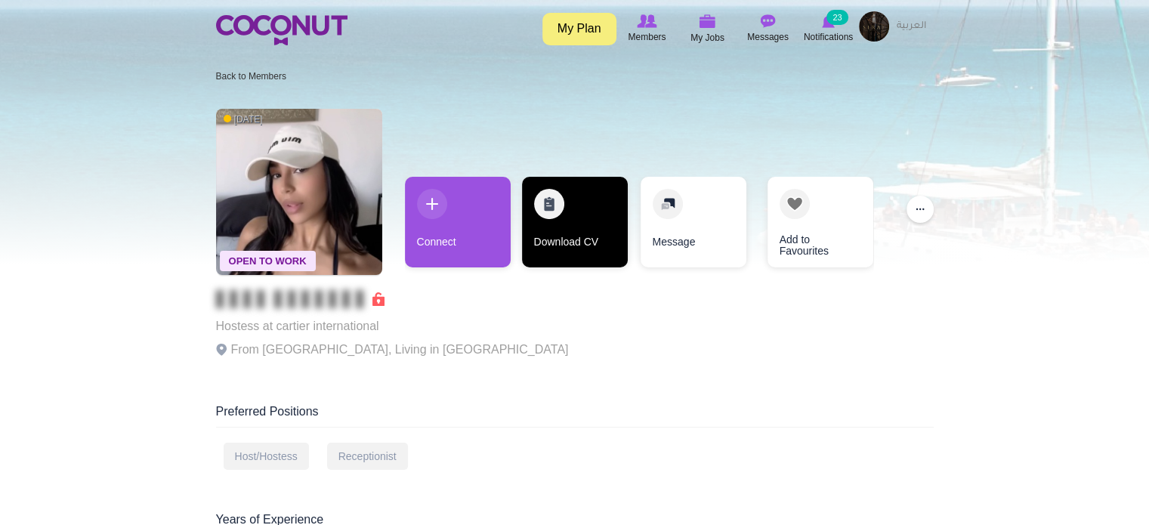
click at [567, 222] on link "Download CV" at bounding box center [575, 222] width 106 height 91
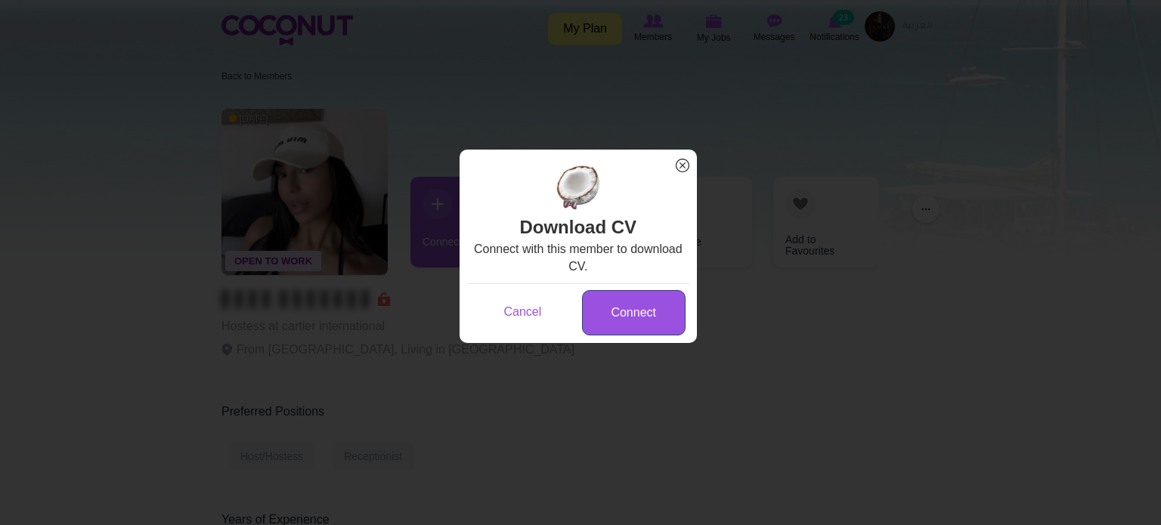
click at [620, 309] on link "Connect" at bounding box center [634, 313] width 104 height 46
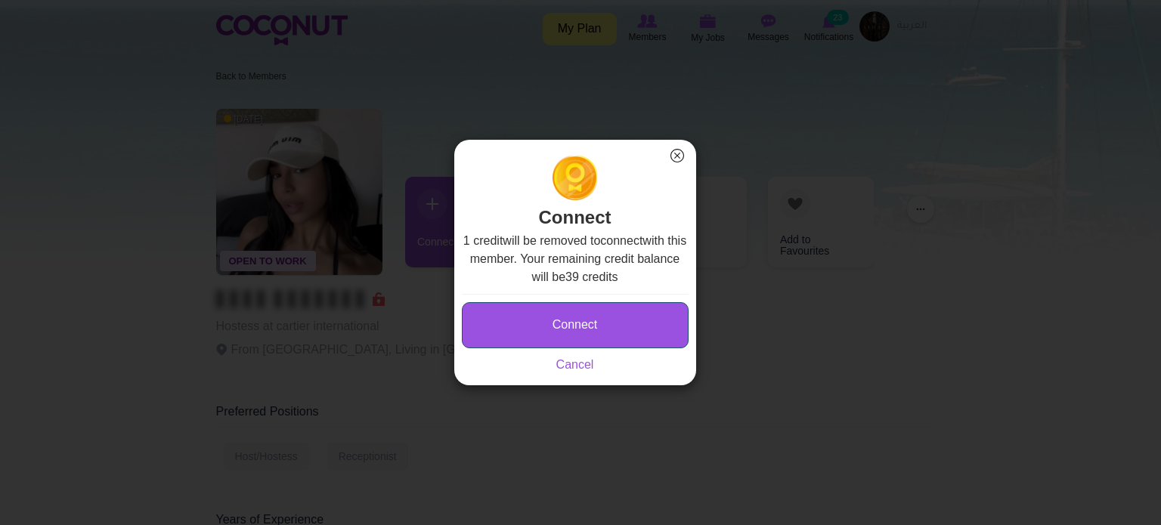
click at [608, 314] on button "Connect" at bounding box center [575, 325] width 227 height 46
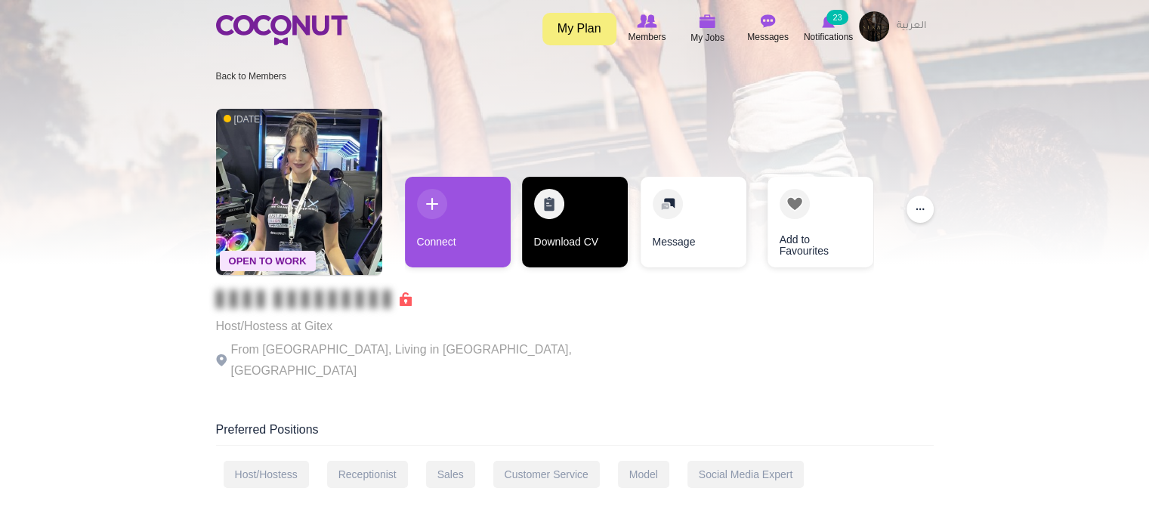
click at [537, 223] on link "Download CV" at bounding box center [575, 222] width 106 height 91
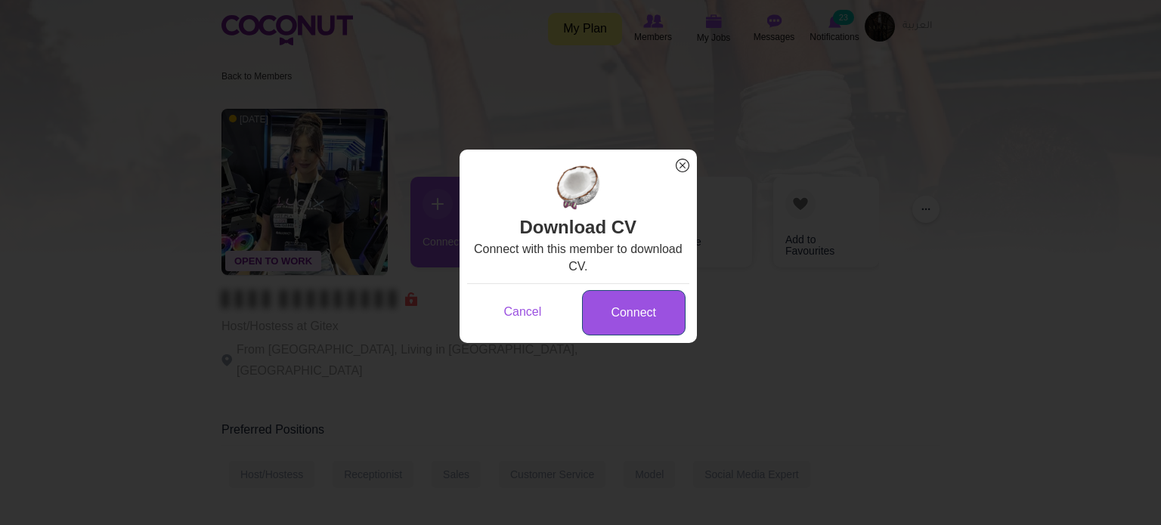
click at [627, 311] on link "Connect" at bounding box center [634, 313] width 104 height 46
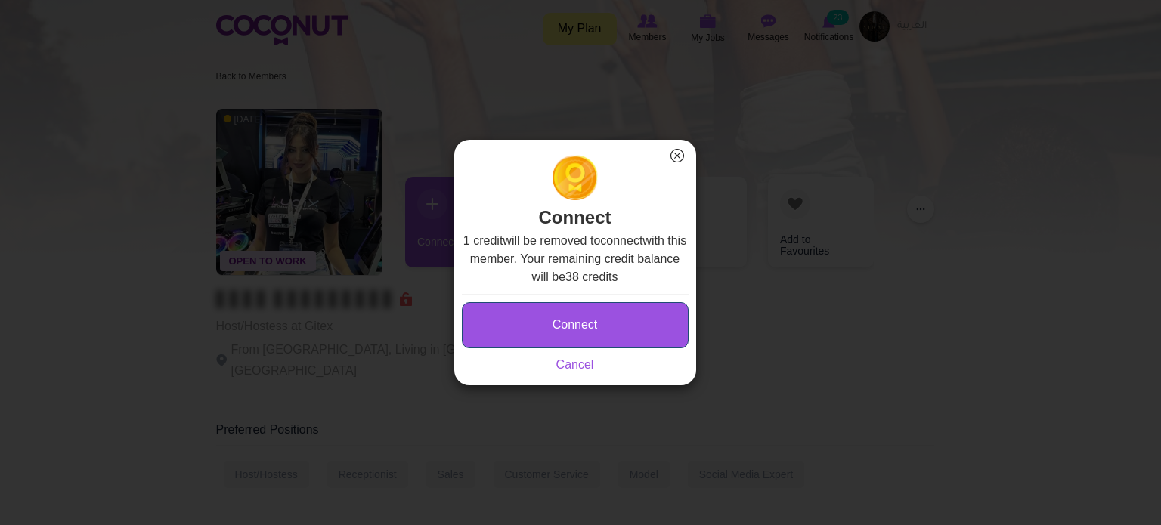
click at [617, 320] on button "Connect" at bounding box center [575, 325] width 227 height 46
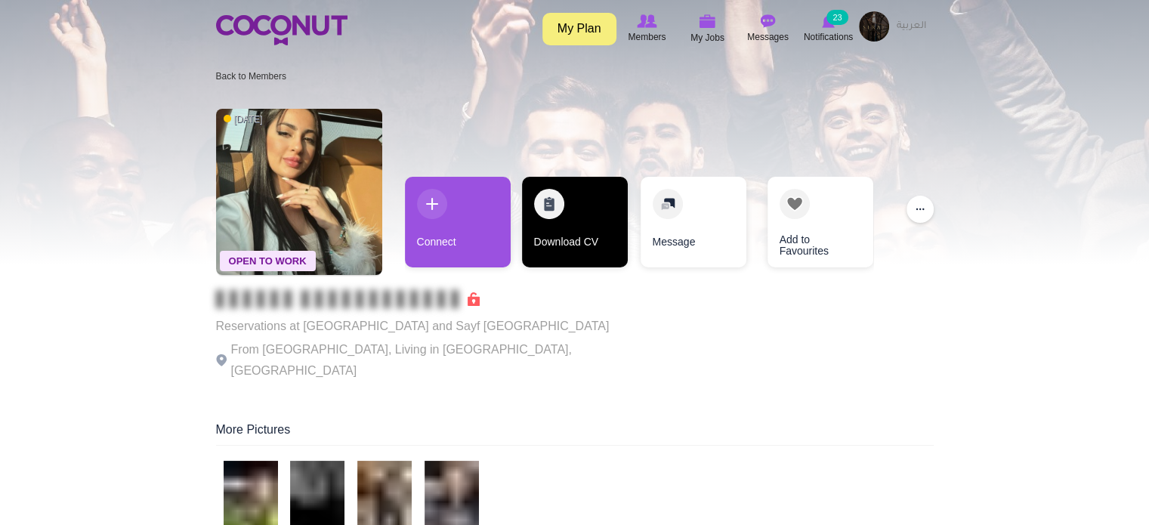
click at [564, 234] on link "Download CV" at bounding box center [575, 222] width 106 height 91
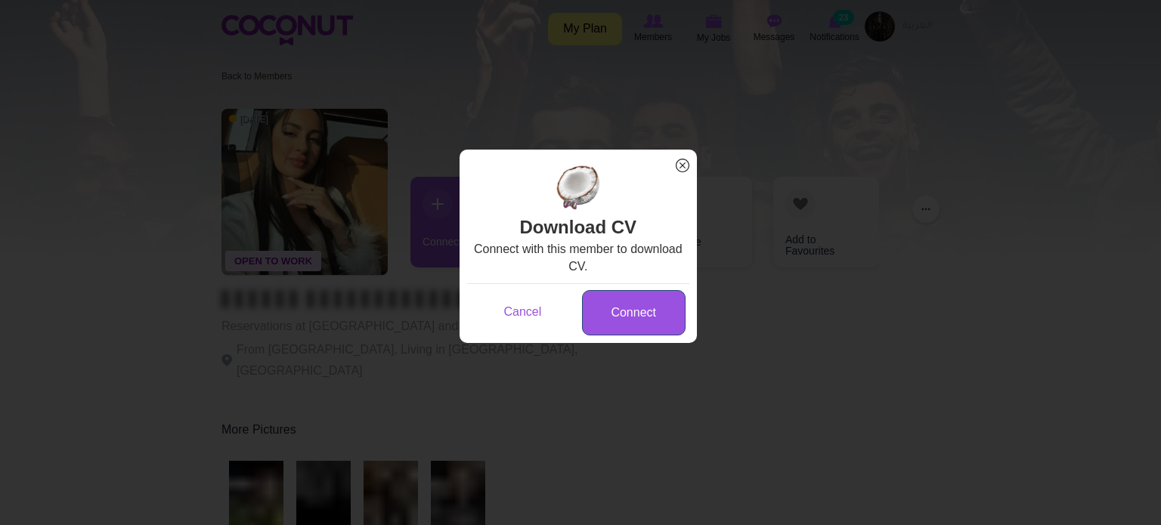
click at [626, 316] on link "Connect" at bounding box center [634, 313] width 104 height 46
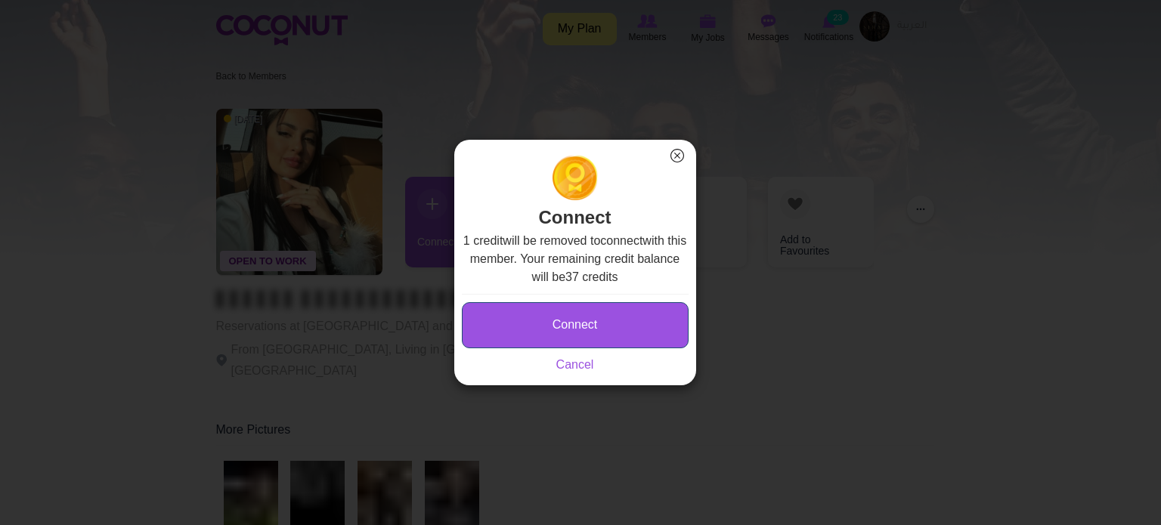
click at [599, 315] on button "Connect" at bounding box center [575, 325] width 227 height 46
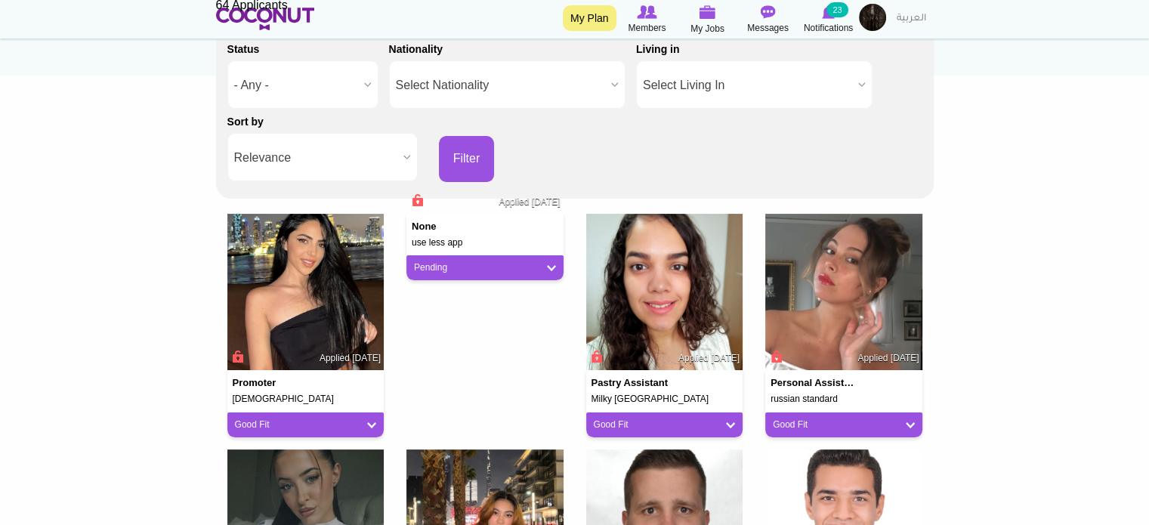
scroll to position [151, 0]
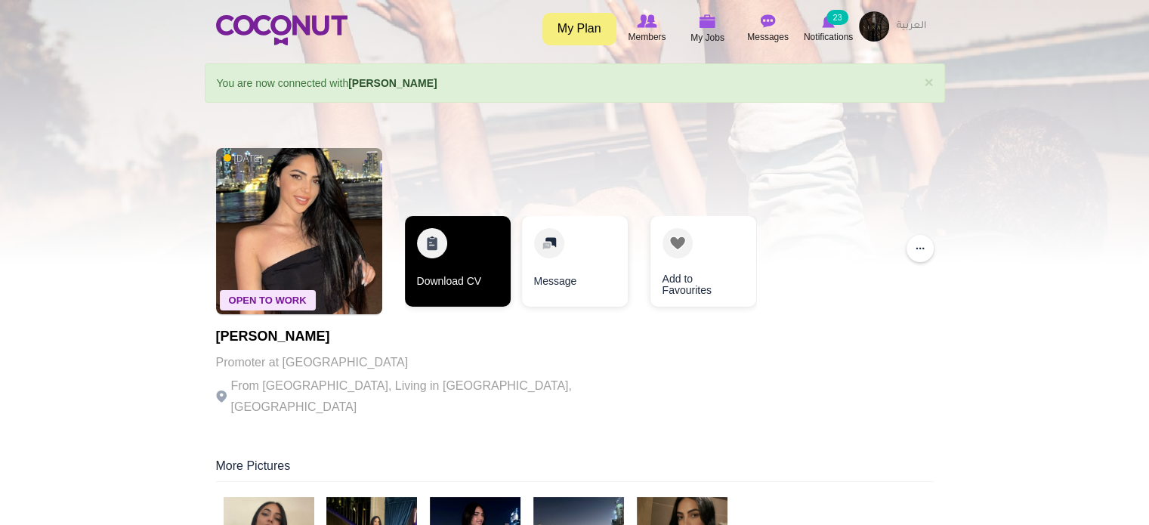
click at [428, 275] on link "Download CV" at bounding box center [458, 261] width 106 height 91
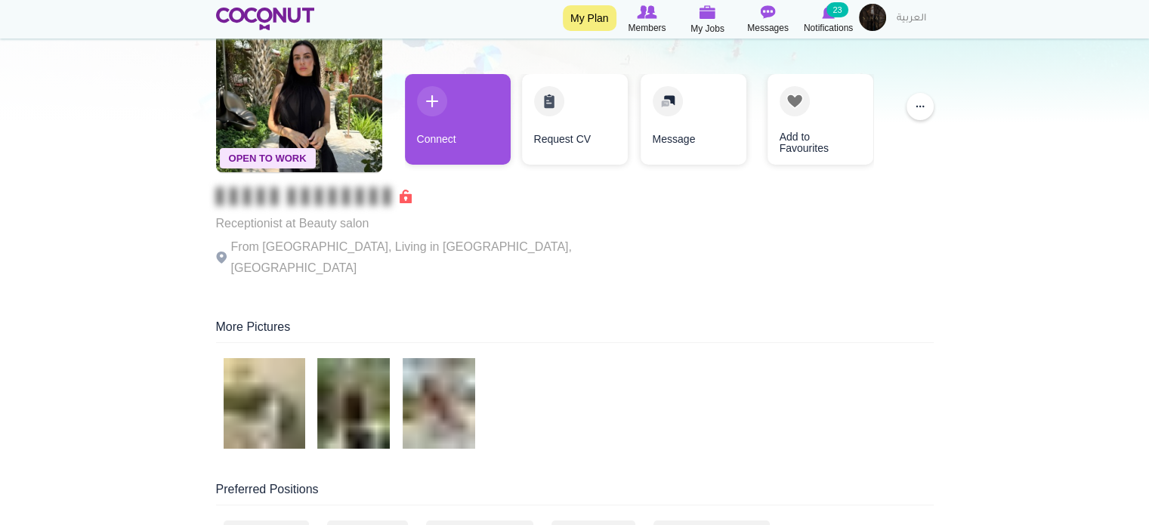
scroll to position [151, 0]
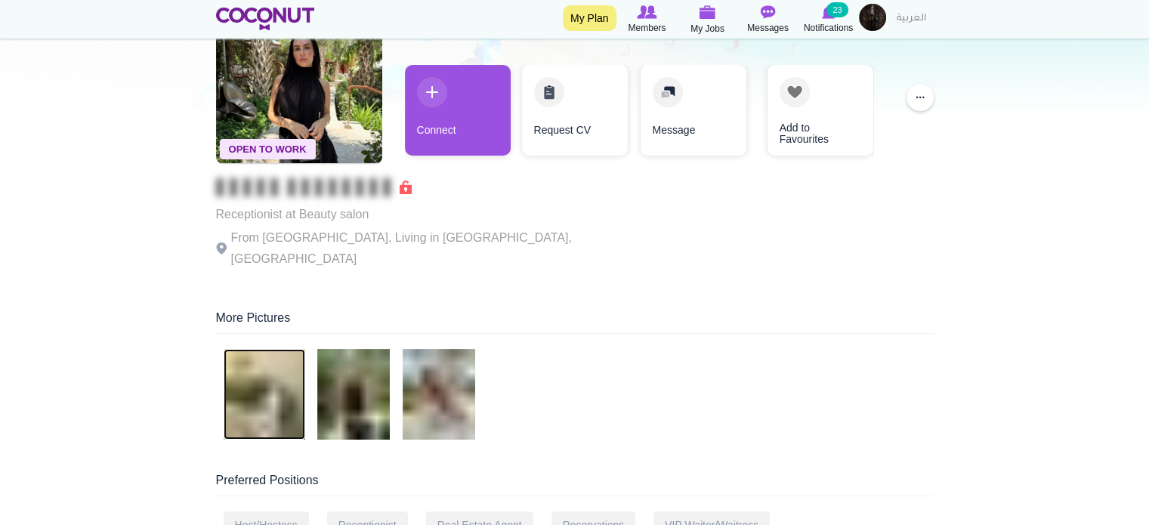
click at [258, 349] on img at bounding box center [265, 394] width 82 height 91
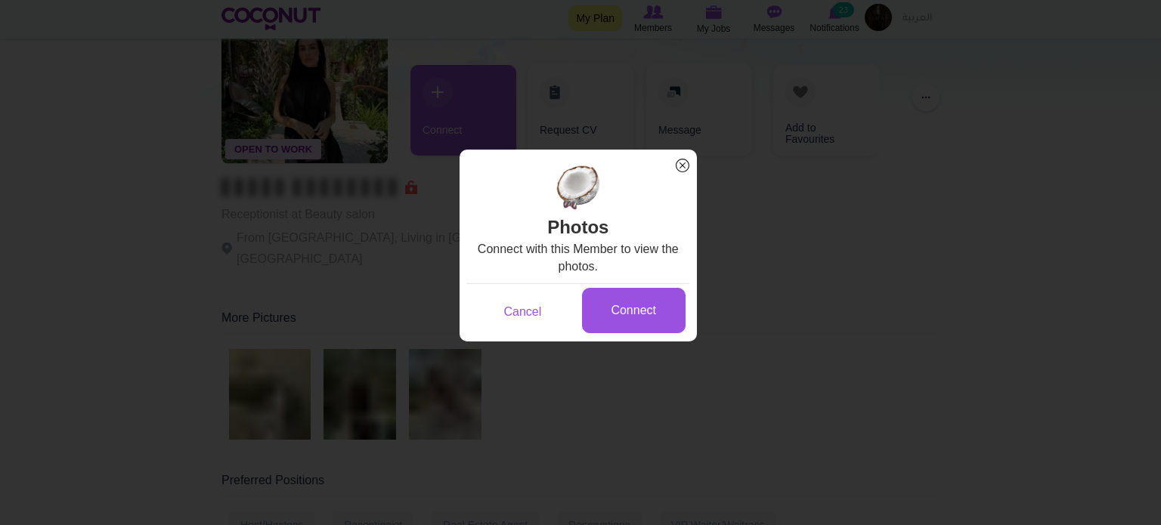
click at [679, 172] on span "x" at bounding box center [683, 166] width 20 height 20
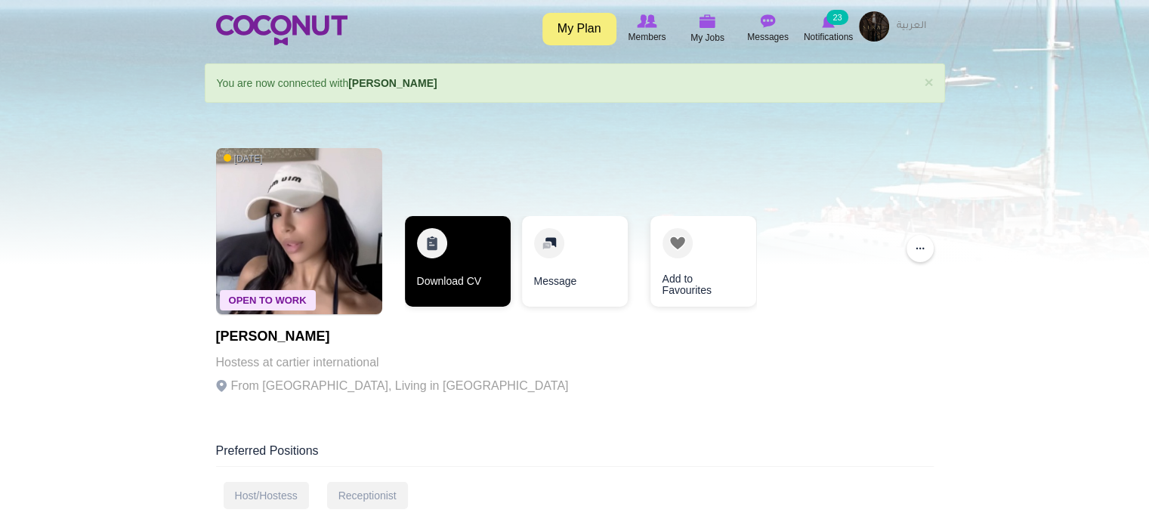
click at [472, 264] on link "Download CV" at bounding box center [458, 261] width 106 height 91
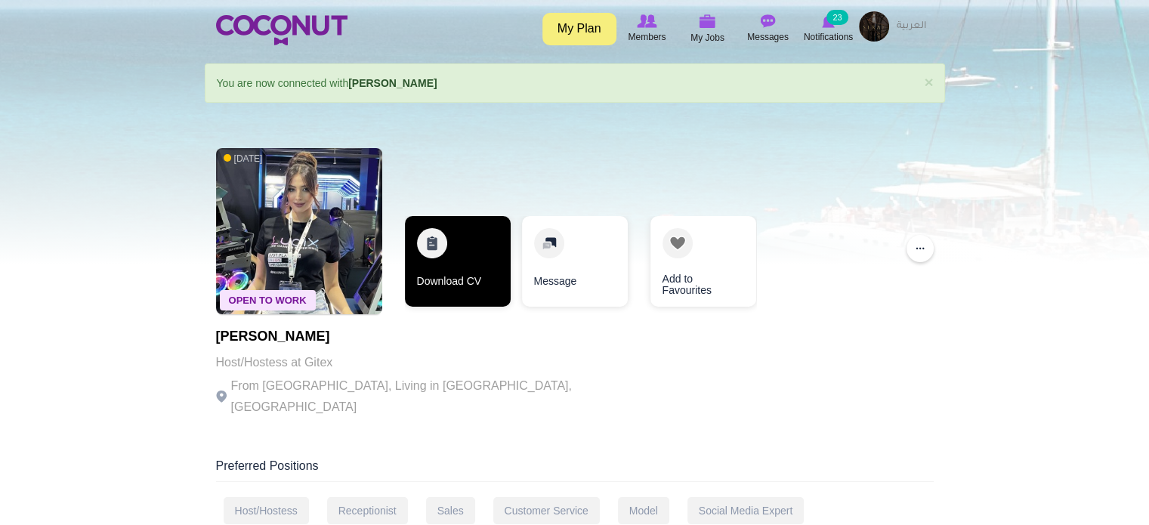
click at [471, 283] on link "Download CV" at bounding box center [458, 261] width 106 height 91
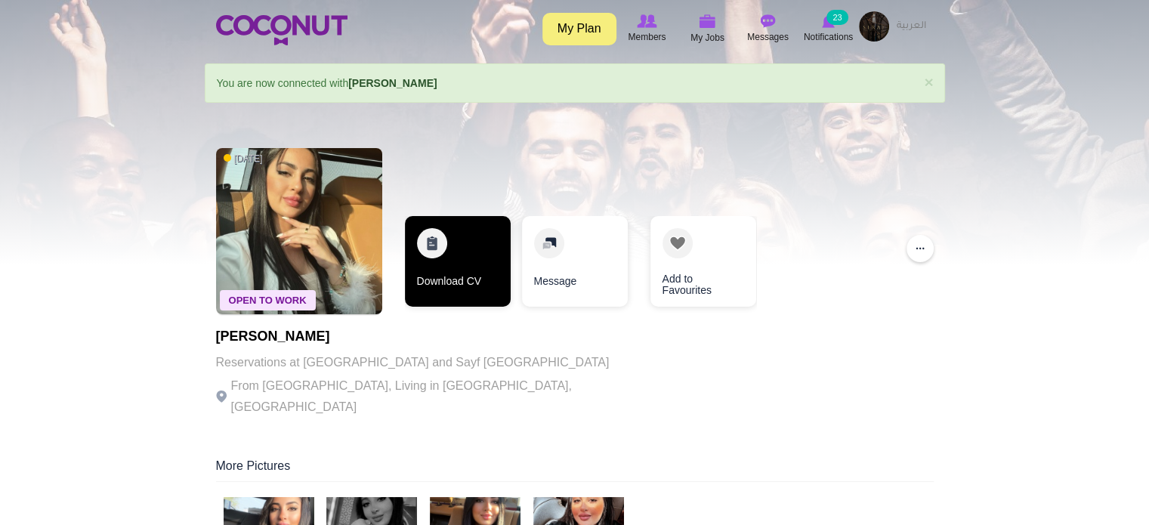
click at [453, 282] on link "Download CV" at bounding box center [458, 261] width 106 height 91
